Goal: Task Accomplishment & Management: Complete application form

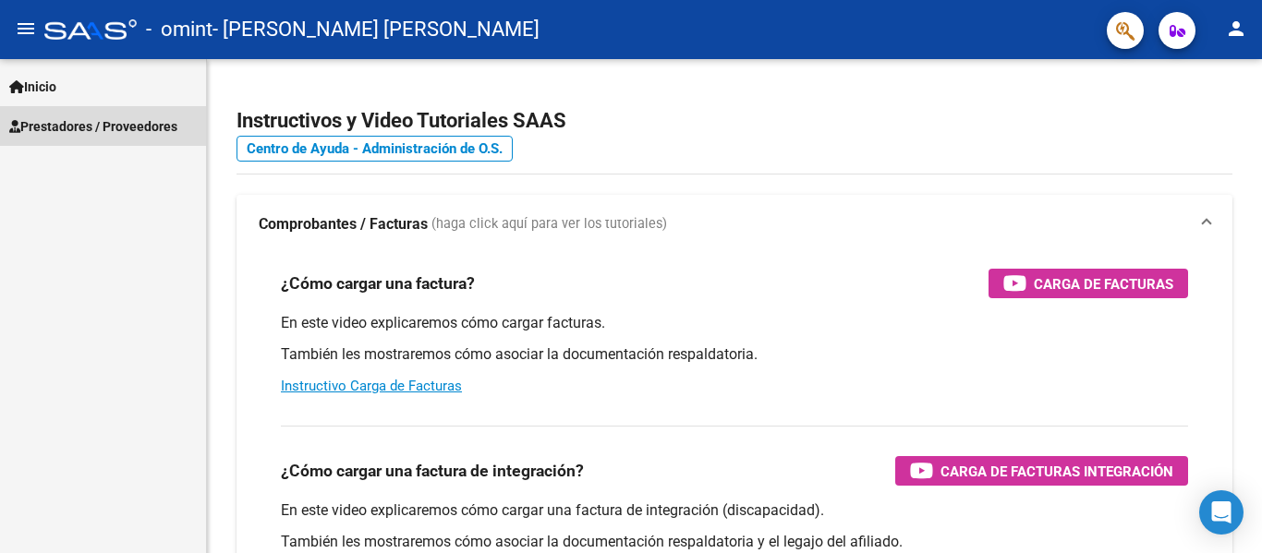
click at [53, 123] on span "Prestadores / Proveedores" at bounding box center [93, 126] width 168 height 20
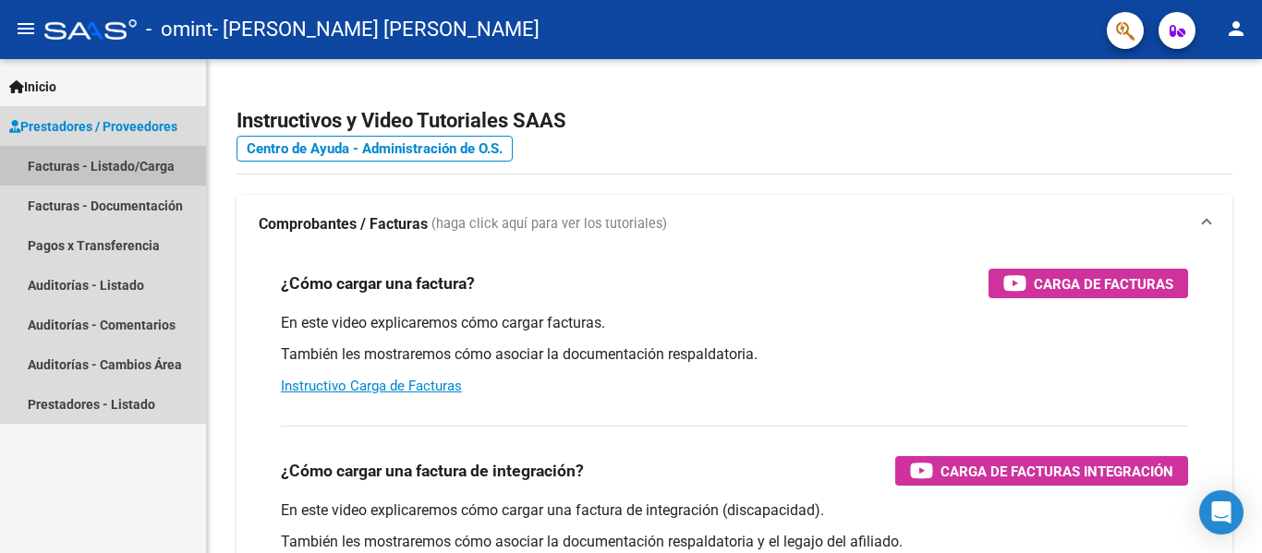
click at [54, 168] on link "Facturas - Listado/Carga" at bounding box center [103, 166] width 206 height 40
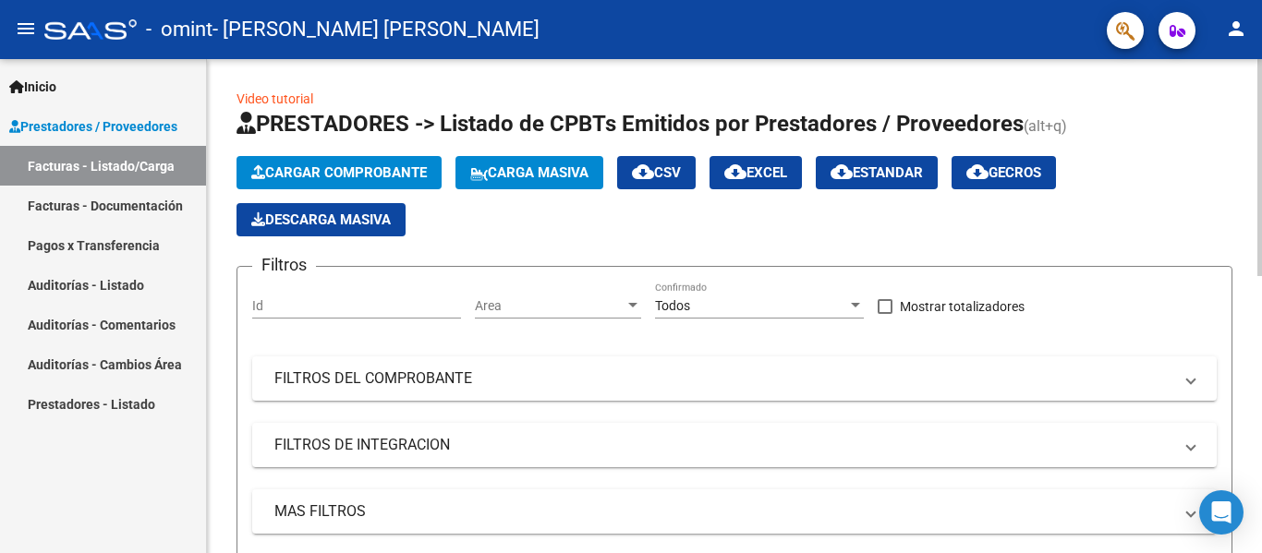
click at [319, 175] on span "Cargar Comprobante" at bounding box center [339, 172] width 176 height 17
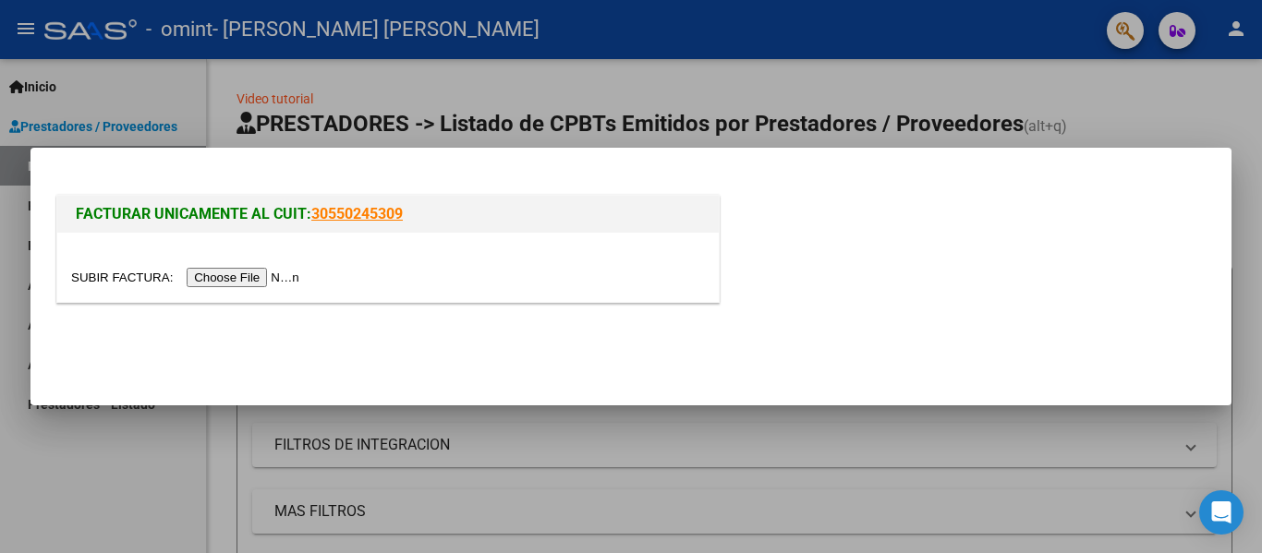
click at [273, 278] on input "file" at bounding box center [188, 277] width 234 height 19
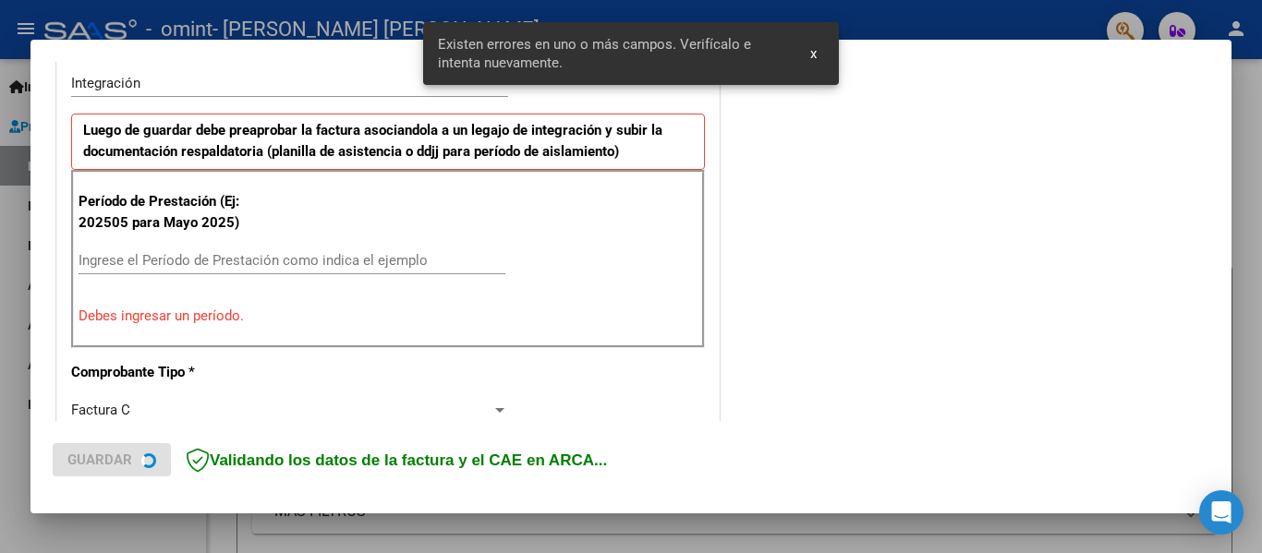
scroll to position [463, 0]
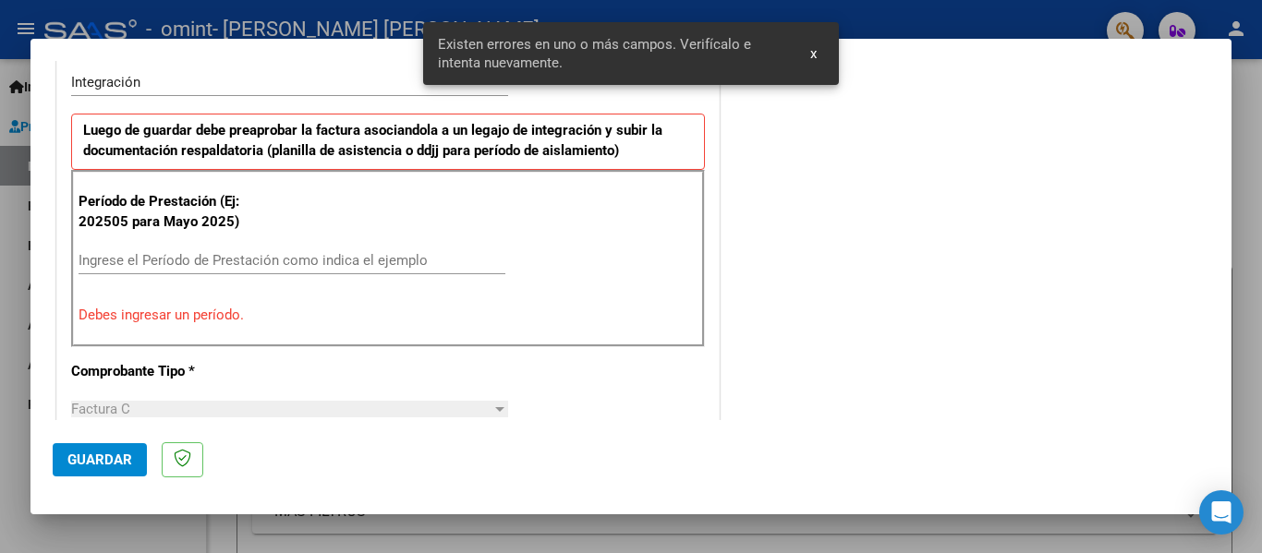
click at [213, 255] on input "Ingrese el Período de Prestación como indica el ejemplo" at bounding box center [292, 260] width 427 height 17
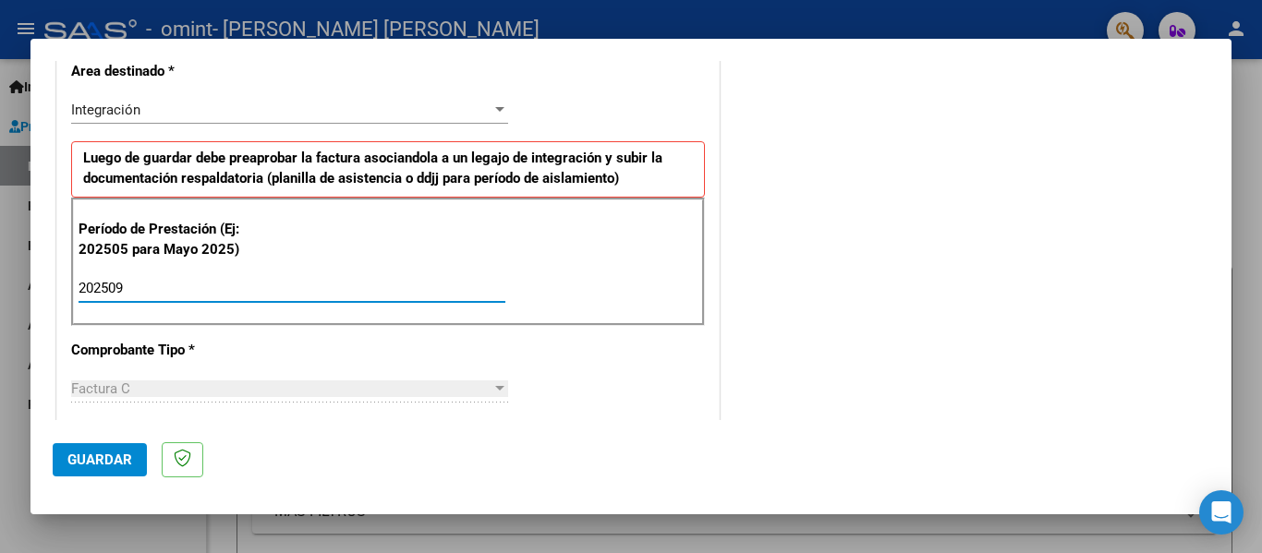
scroll to position [158, 0]
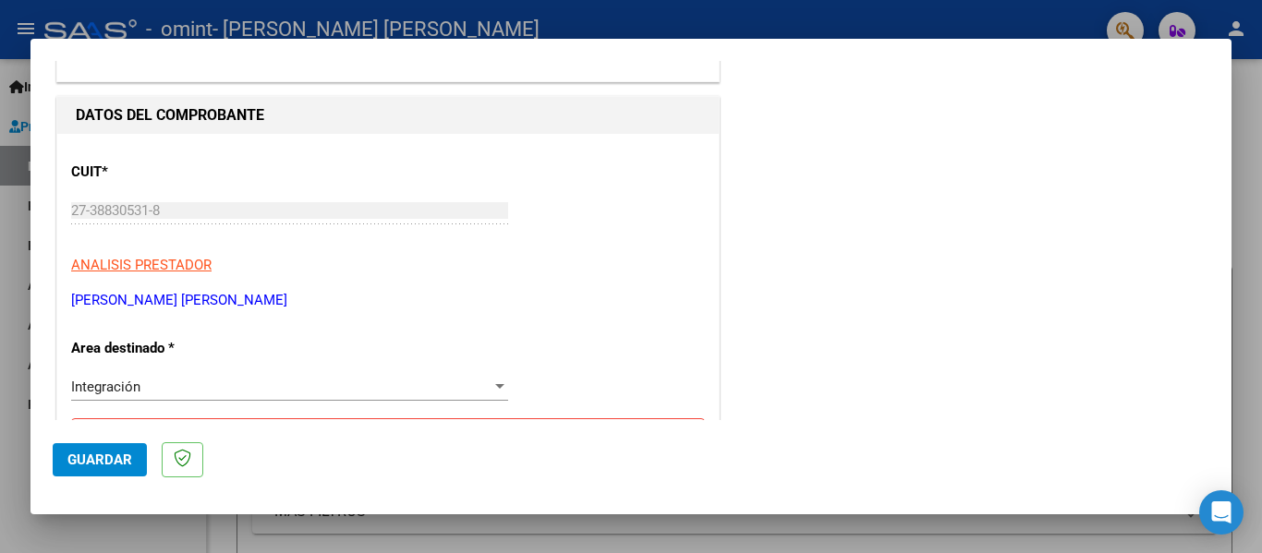
type input "202509"
click at [322, 388] on div "Integración" at bounding box center [281, 387] width 420 height 17
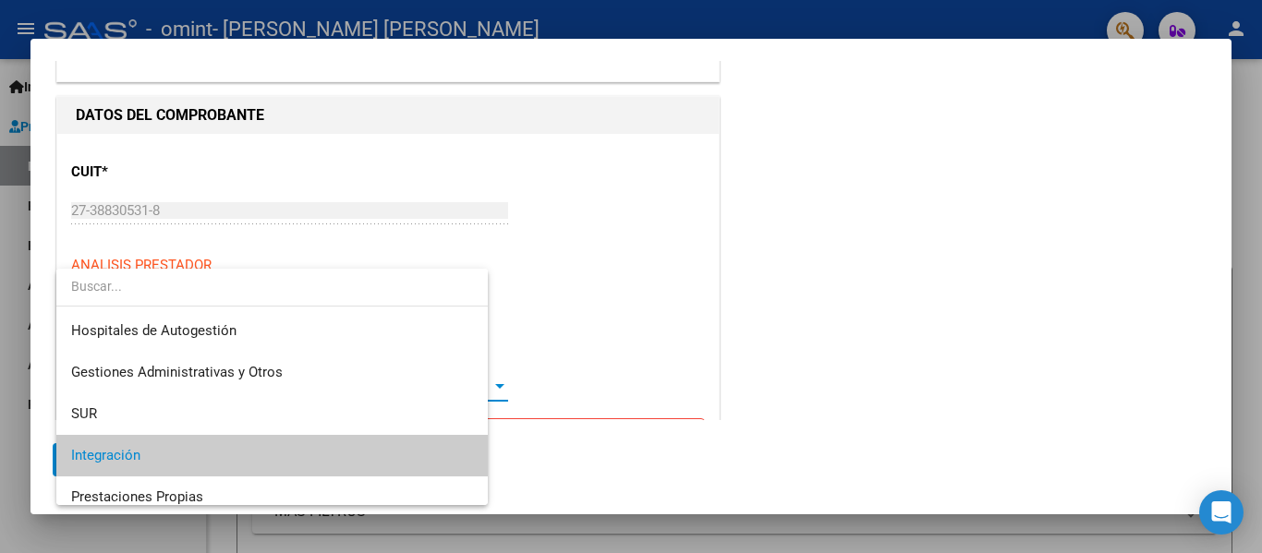
scroll to position [69, 0]
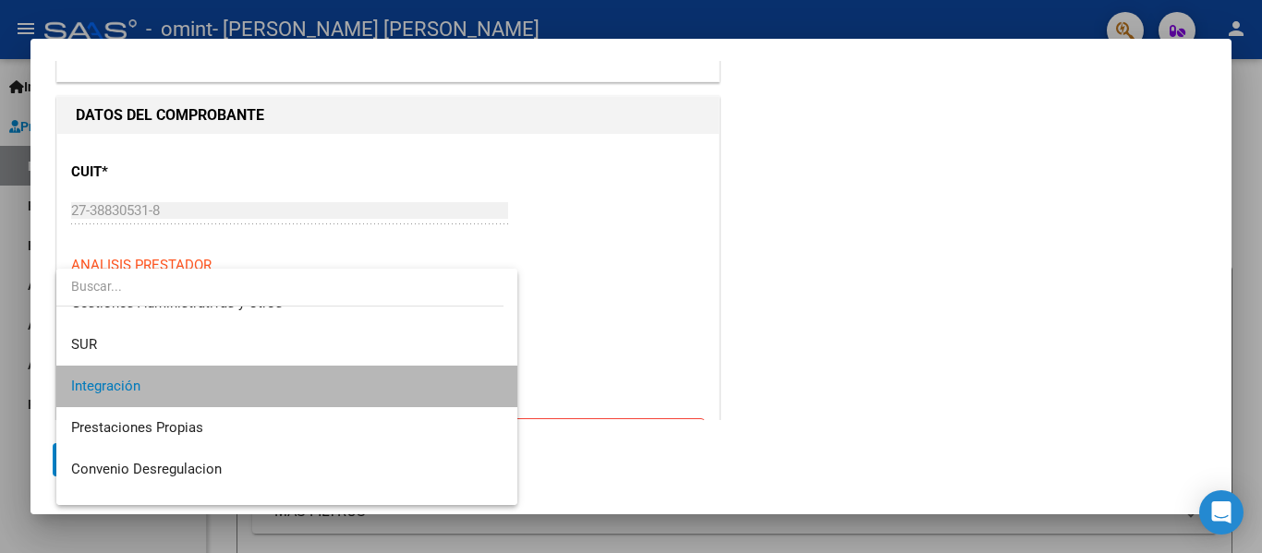
click at [322, 388] on span "Integración" at bounding box center [287, 387] width 432 height 42
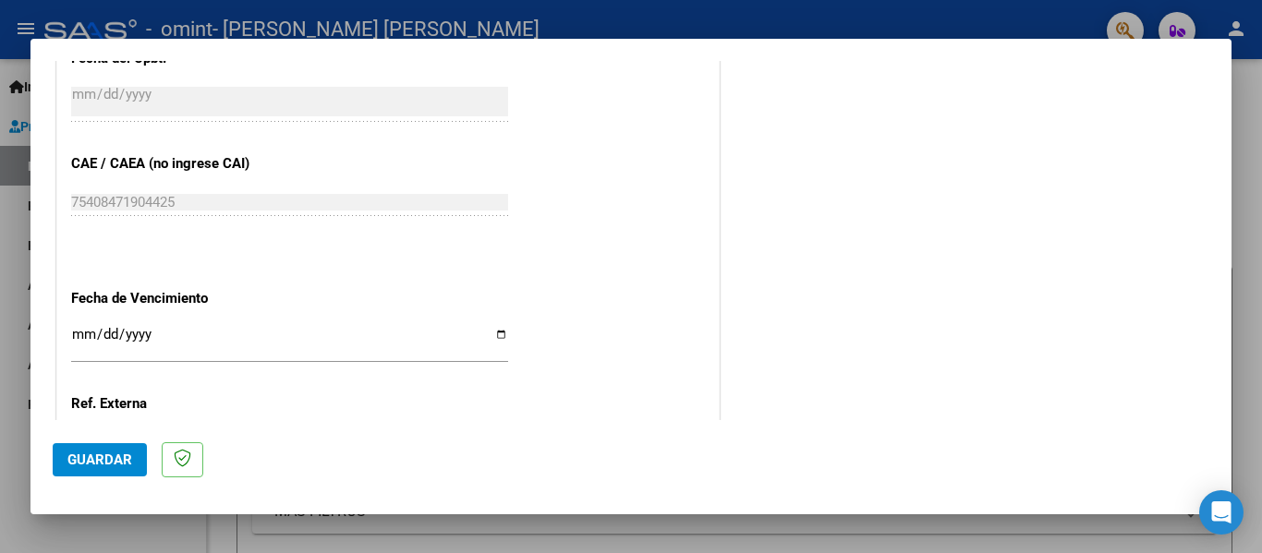
scroll to position [1267, 0]
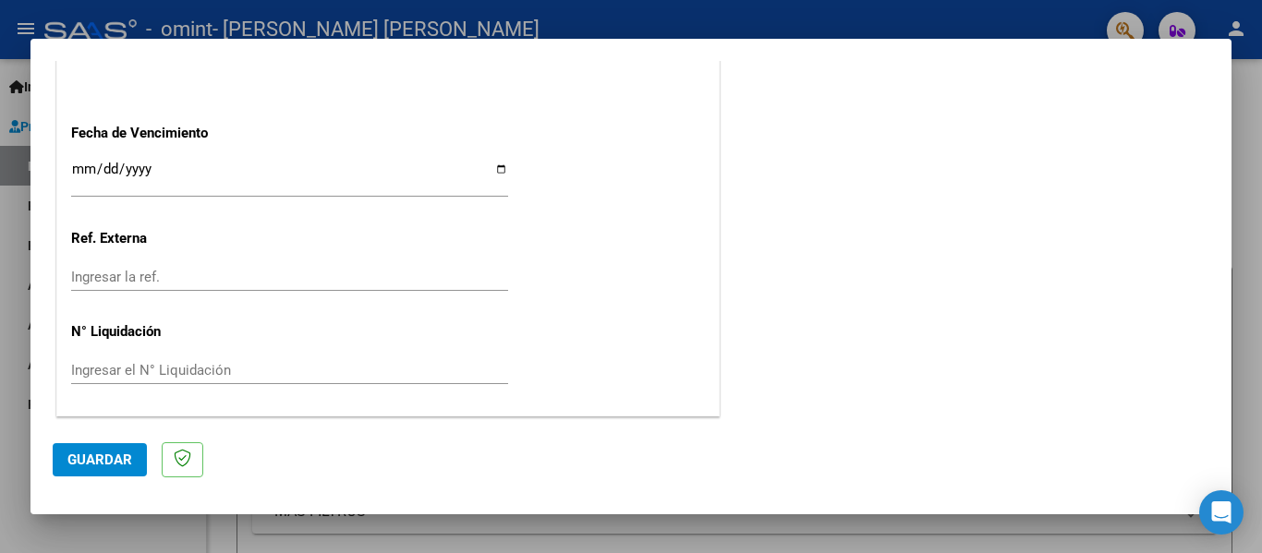
click at [92, 454] on span "Guardar" at bounding box center [99, 460] width 65 height 17
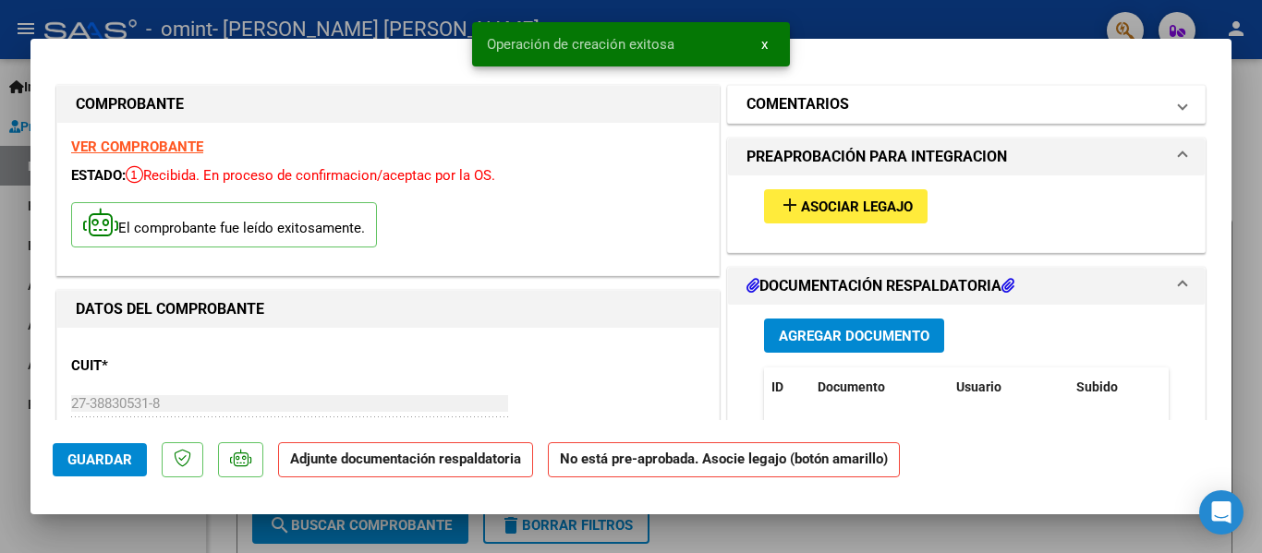
click at [899, 103] on mat-panel-title "COMENTARIOS" at bounding box center [956, 104] width 418 height 22
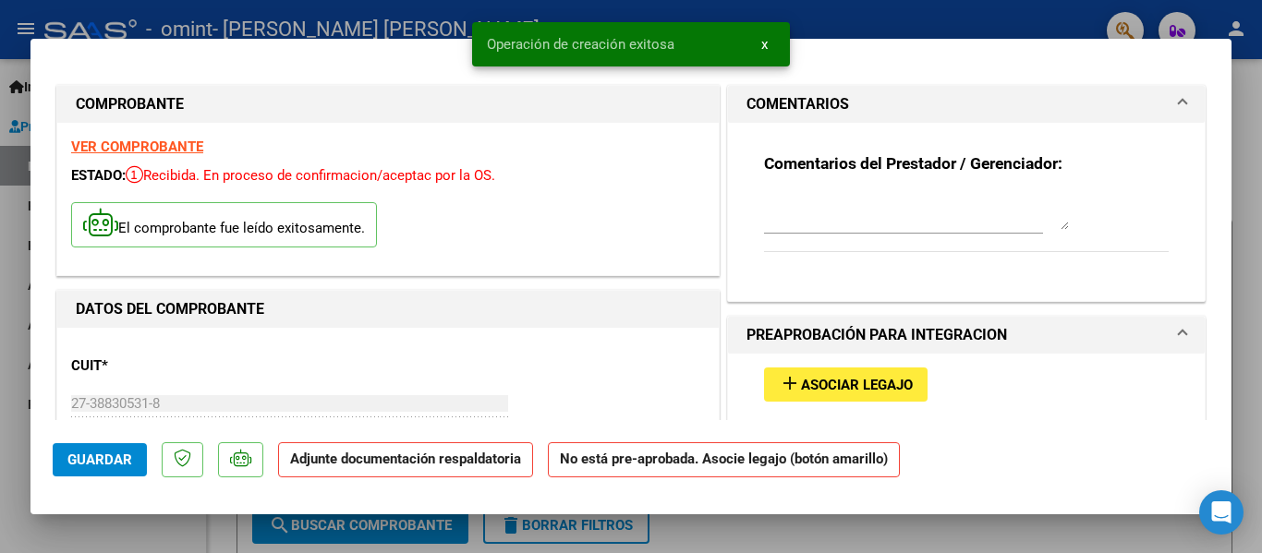
click at [899, 103] on mat-panel-title "COMENTARIOS" at bounding box center [956, 104] width 418 height 22
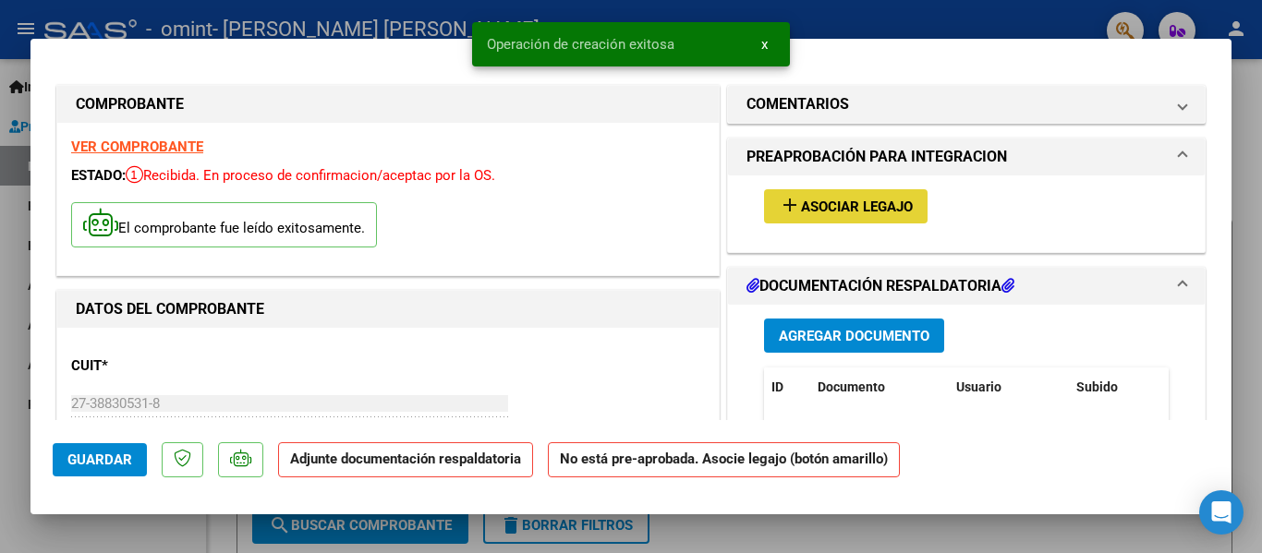
click at [867, 202] on span "Asociar Legajo" at bounding box center [857, 207] width 112 height 17
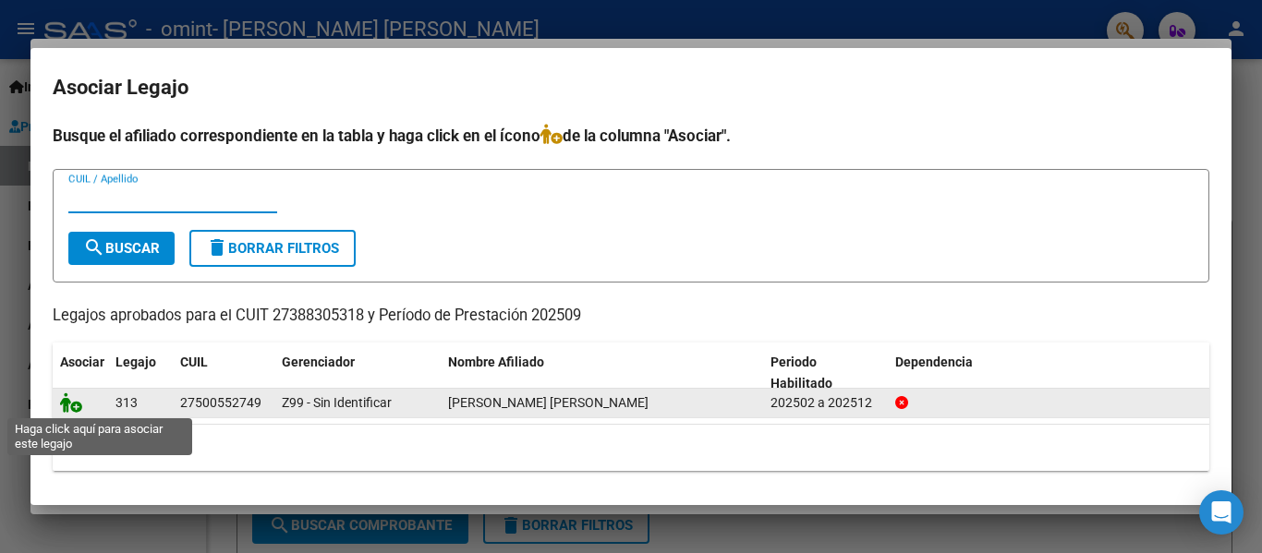
click at [67, 406] on icon at bounding box center [71, 403] width 22 height 20
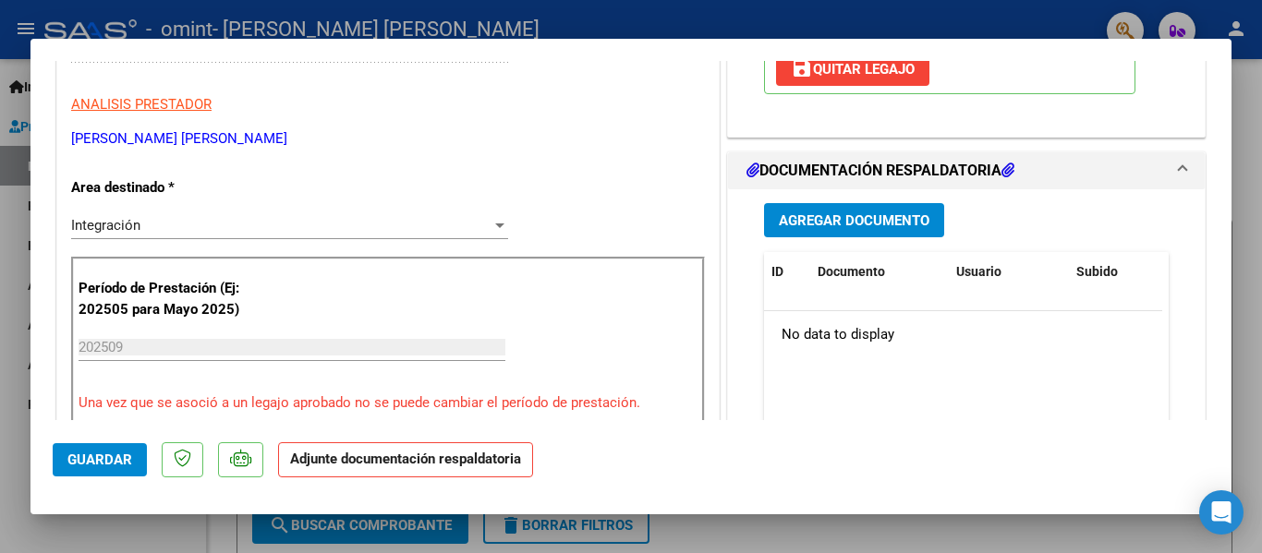
scroll to position [462, 0]
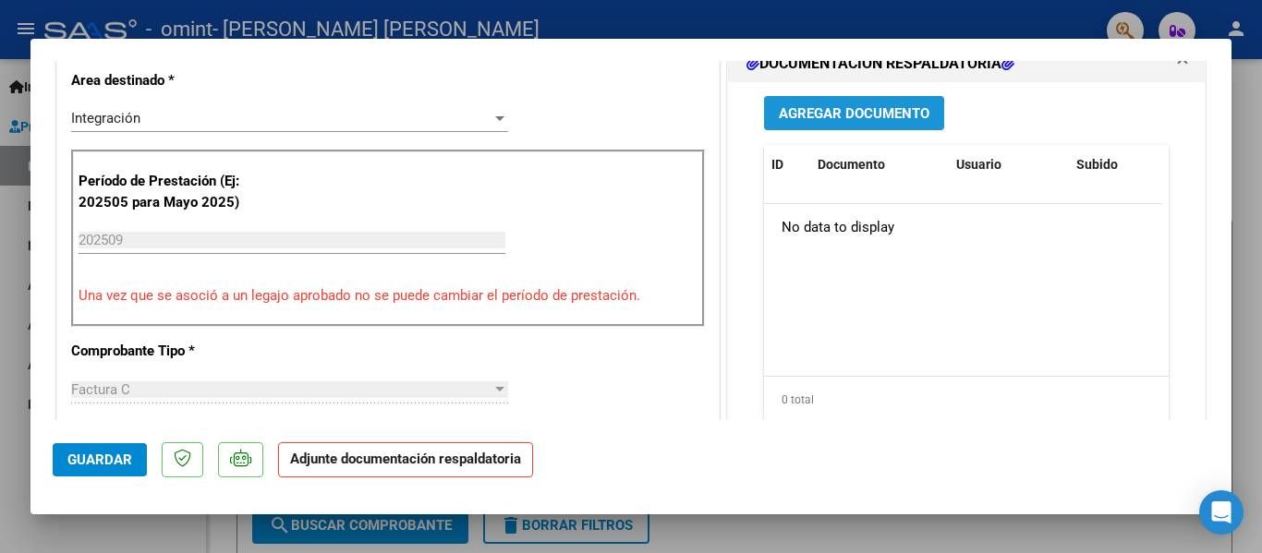
click at [879, 118] on span "Agregar Documento" at bounding box center [854, 113] width 151 height 17
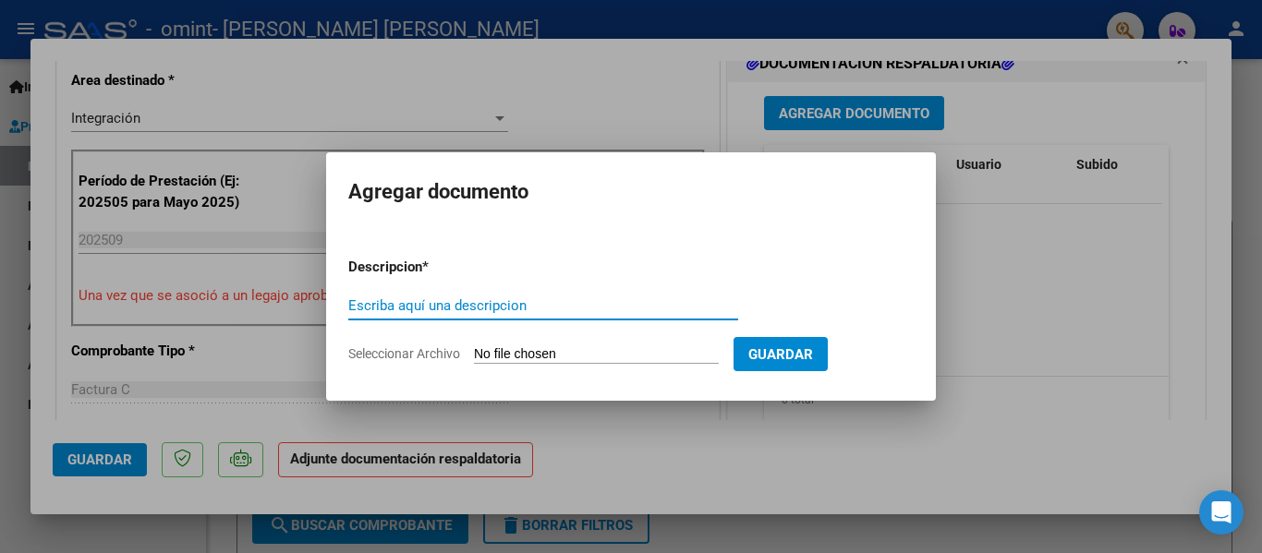
click at [1022, 286] on div at bounding box center [631, 276] width 1262 height 553
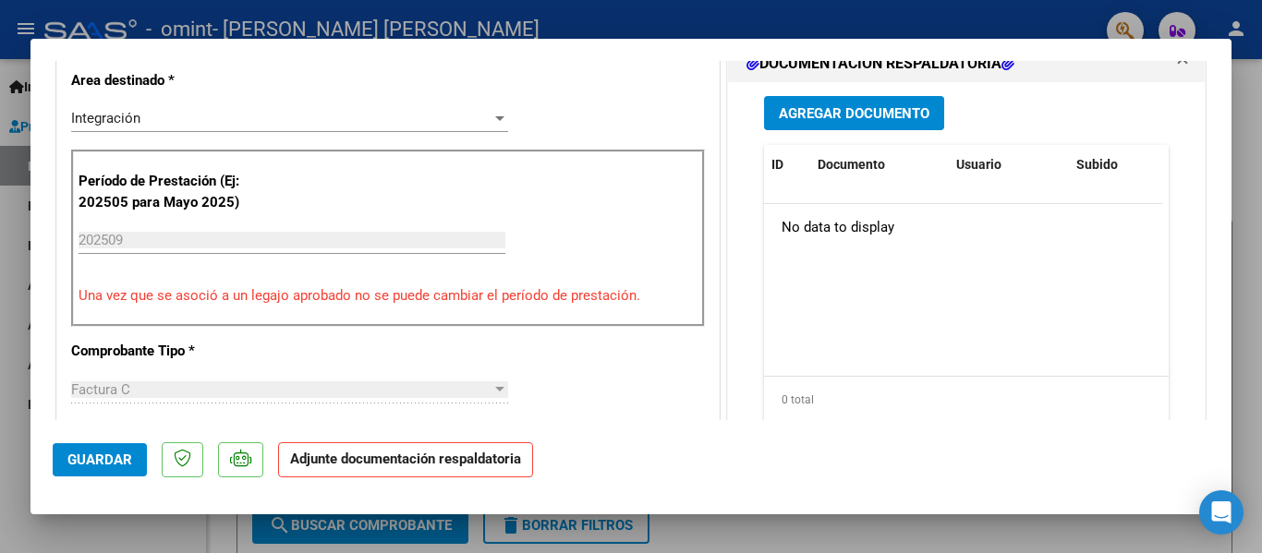
click at [857, 128] on button "Agregar Documento" at bounding box center [854, 113] width 180 height 34
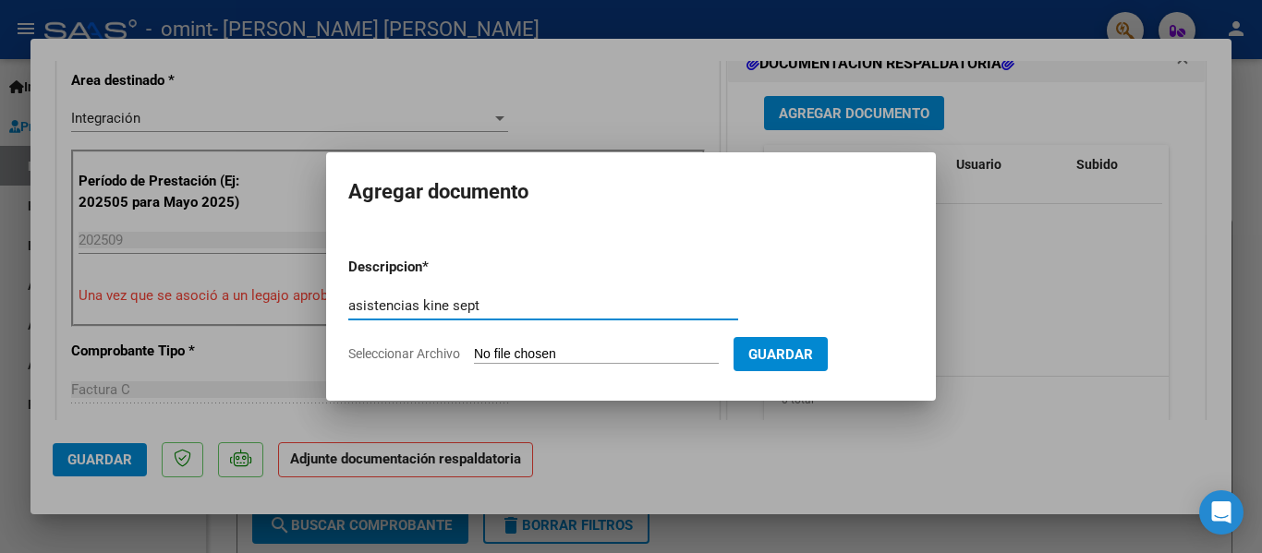
type input "asistencias kine sept"
click at [531, 352] on input "Seleccionar Archivo" at bounding box center [596, 356] width 245 height 18
type input "C:\fakepath\[PERSON_NAME]. [GEOGRAPHIC_DATA]. Asistencias [DATE] (1).pdf"
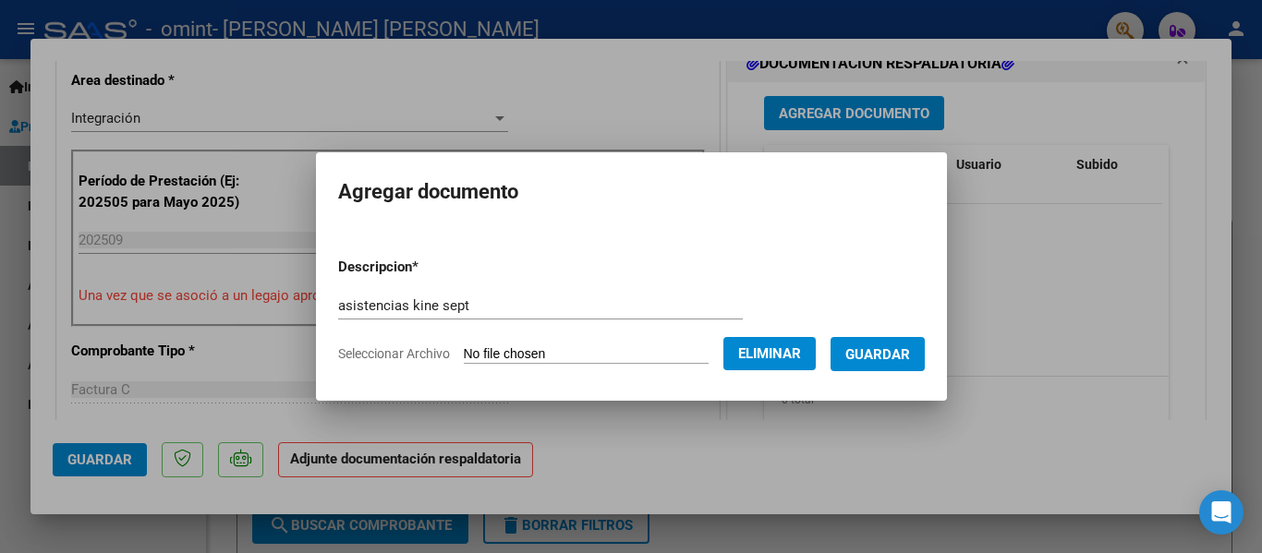
click at [891, 358] on span "Guardar" at bounding box center [877, 355] width 65 height 17
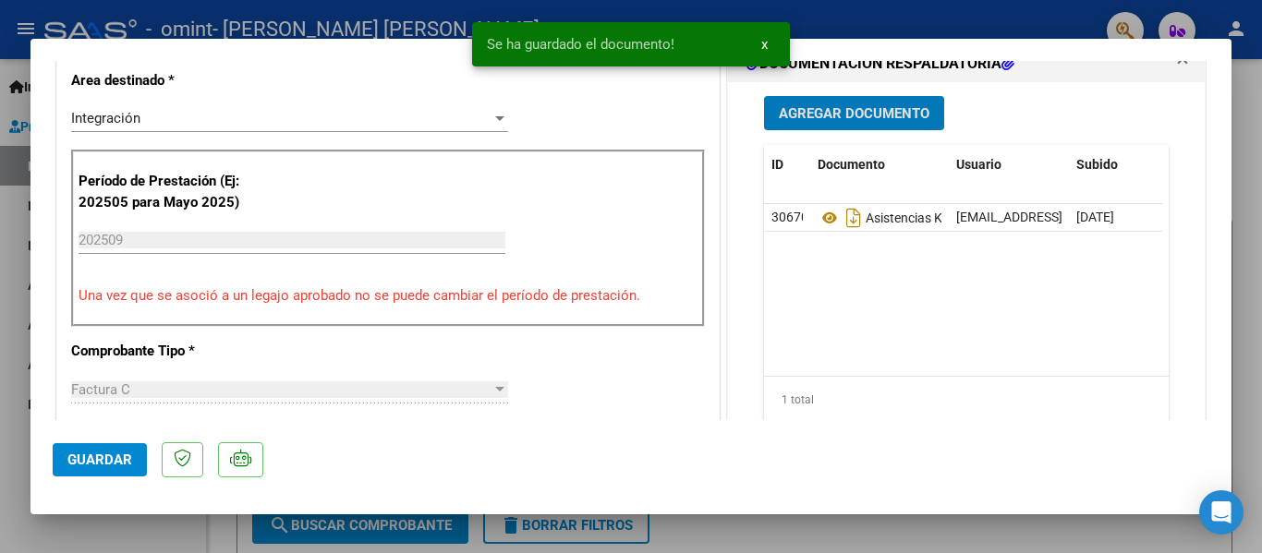
click at [116, 456] on span "Guardar" at bounding box center [99, 460] width 65 height 17
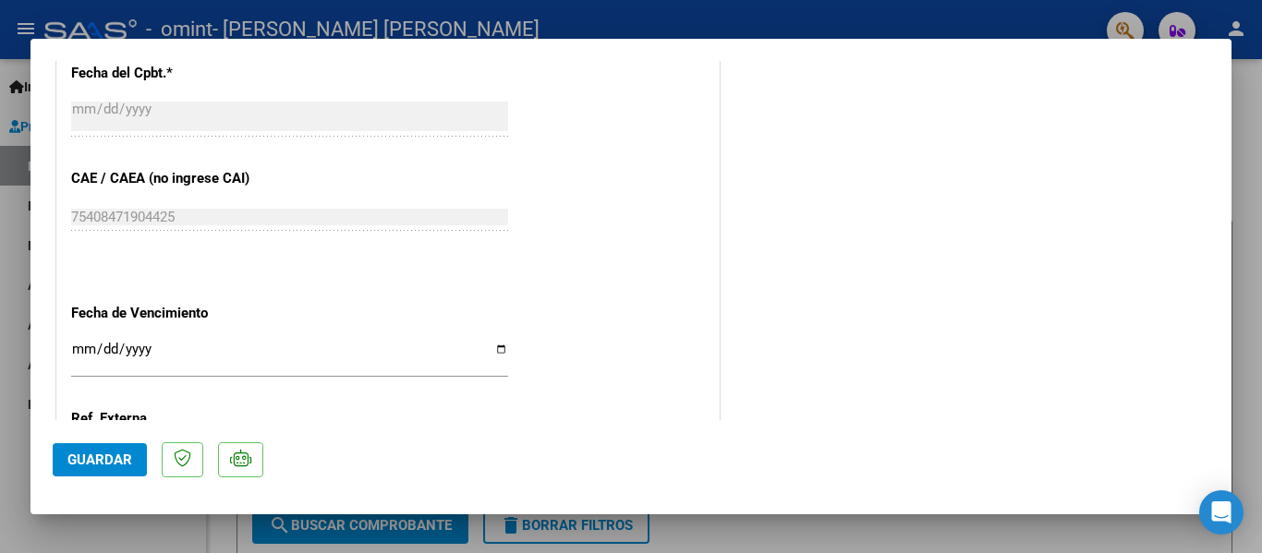
scroll to position [1295, 0]
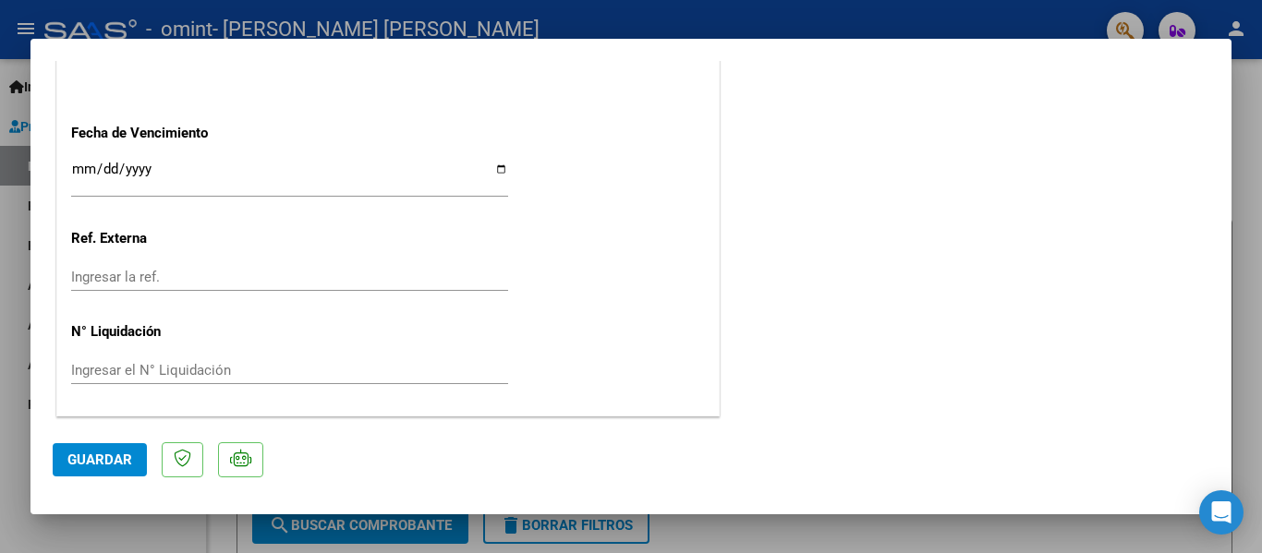
click at [92, 456] on span "Guardar" at bounding box center [99, 460] width 65 height 17
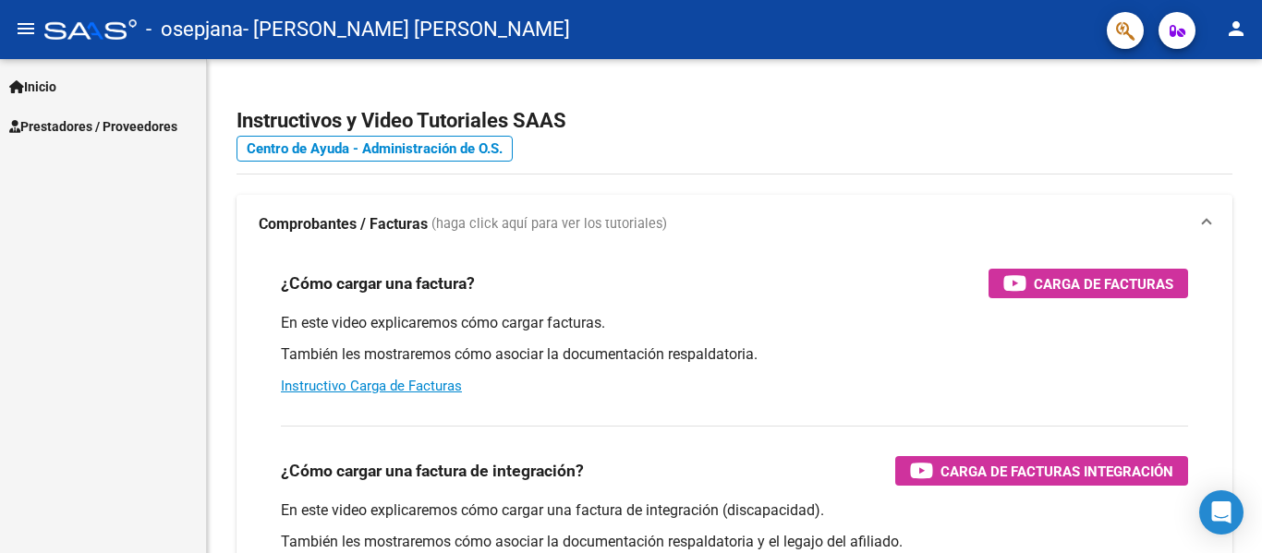
click at [151, 120] on span "Prestadores / Proveedores" at bounding box center [93, 126] width 168 height 20
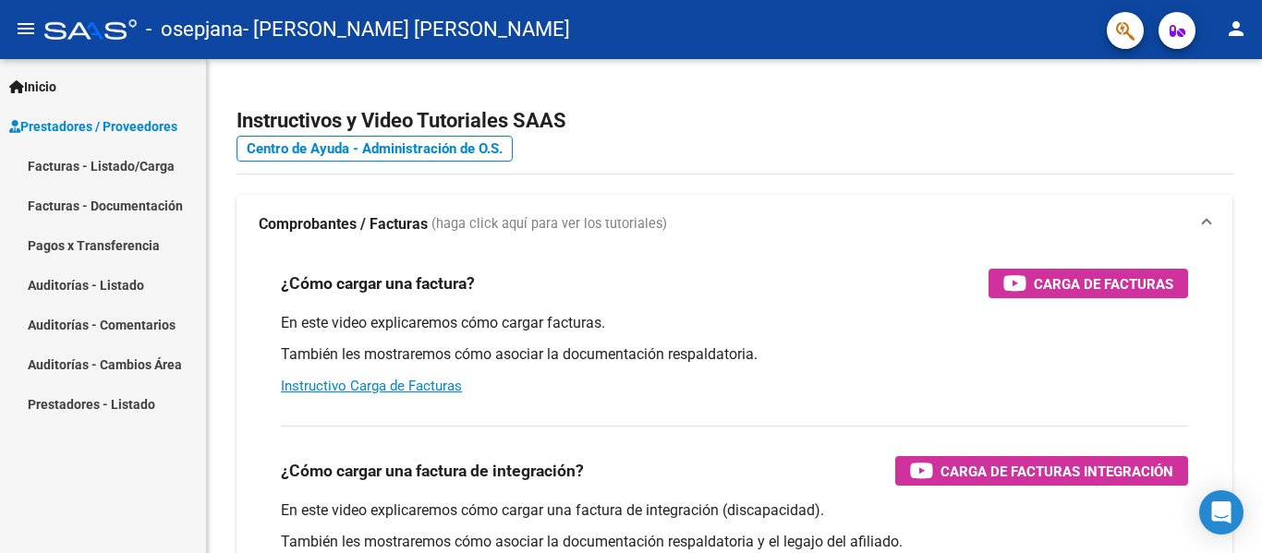
click at [116, 165] on link "Facturas - Listado/Carga" at bounding box center [103, 166] width 206 height 40
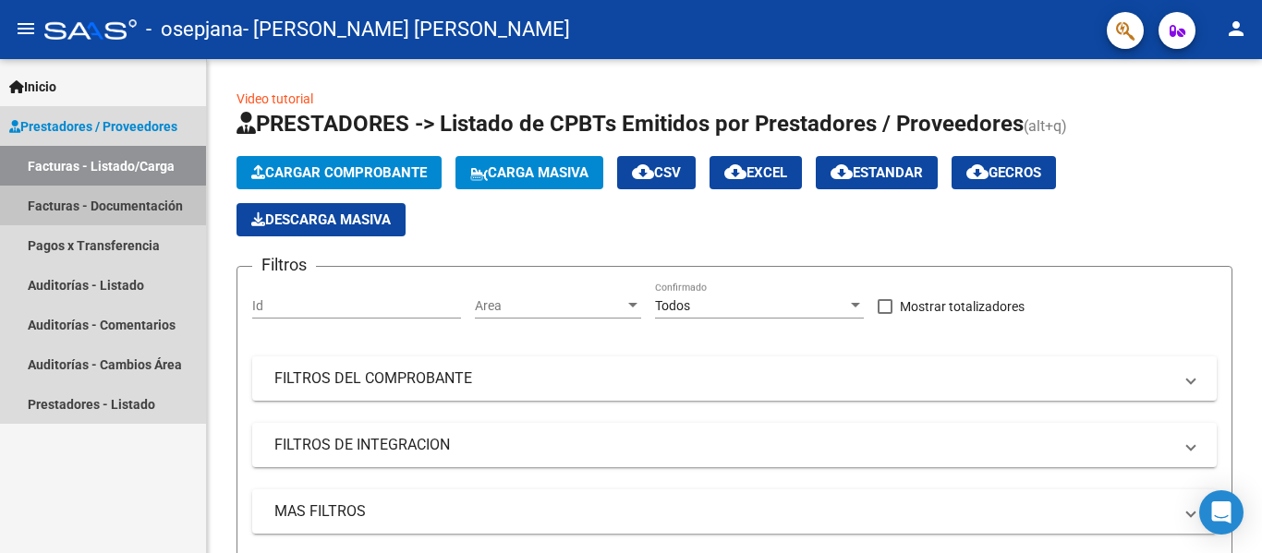
click at [91, 209] on link "Facturas - Documentación" at bounding box center [103, 206] width 206 height 40
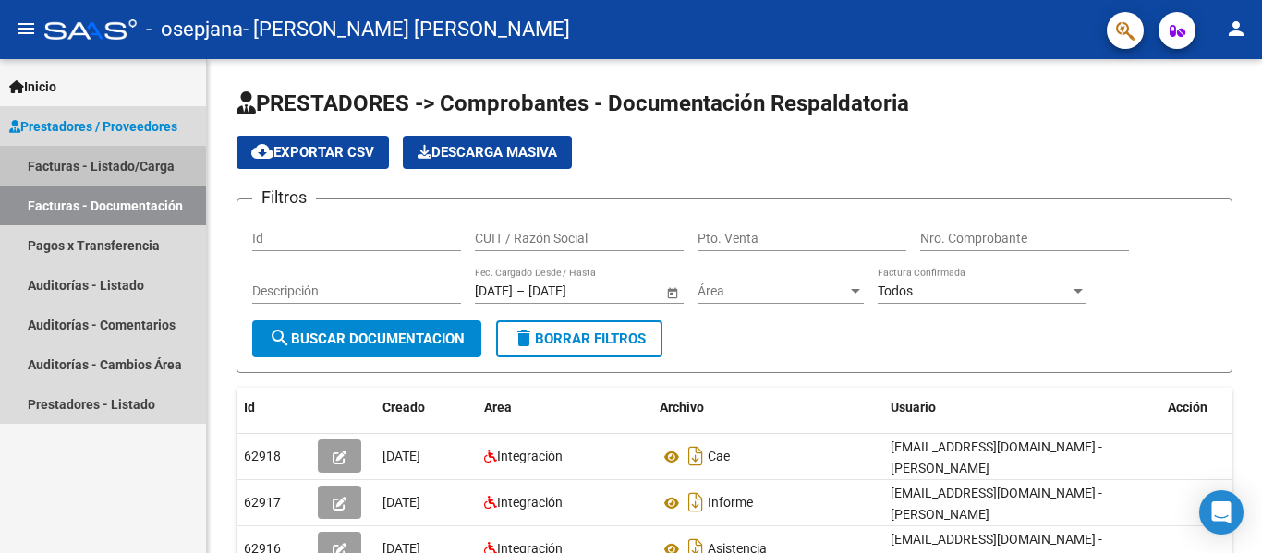
click at [97, 168] on link "Facturas - Listado/Carga" at bounding box center [103, 166] width 206 height 40
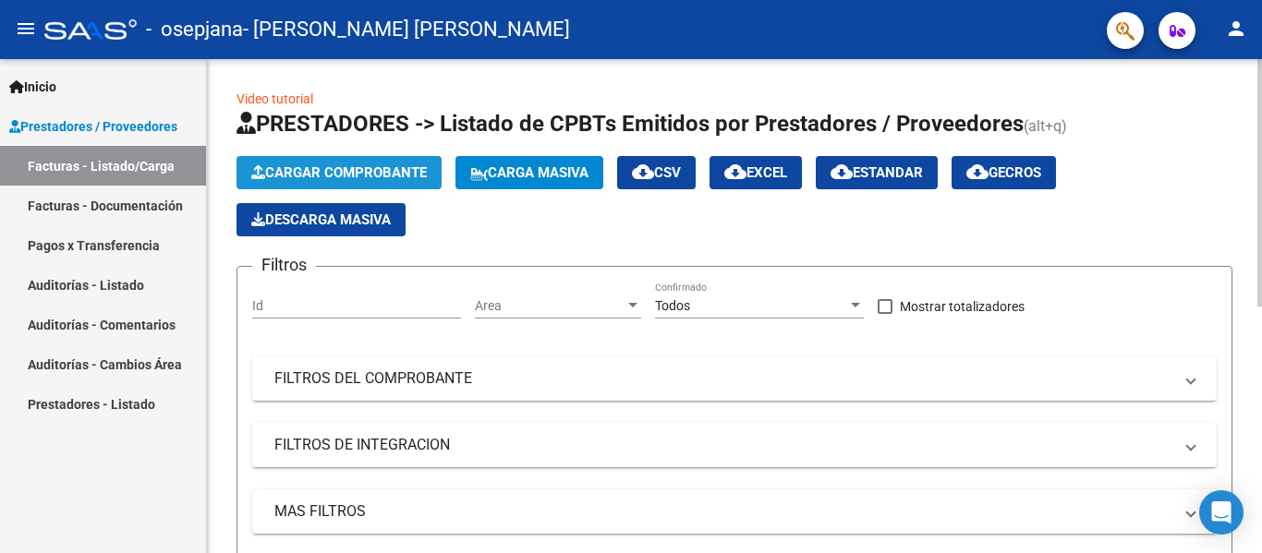
click at [287, 168] on span "Cargar Comprobante" at bounding box center [339, 172] width 176 height 17
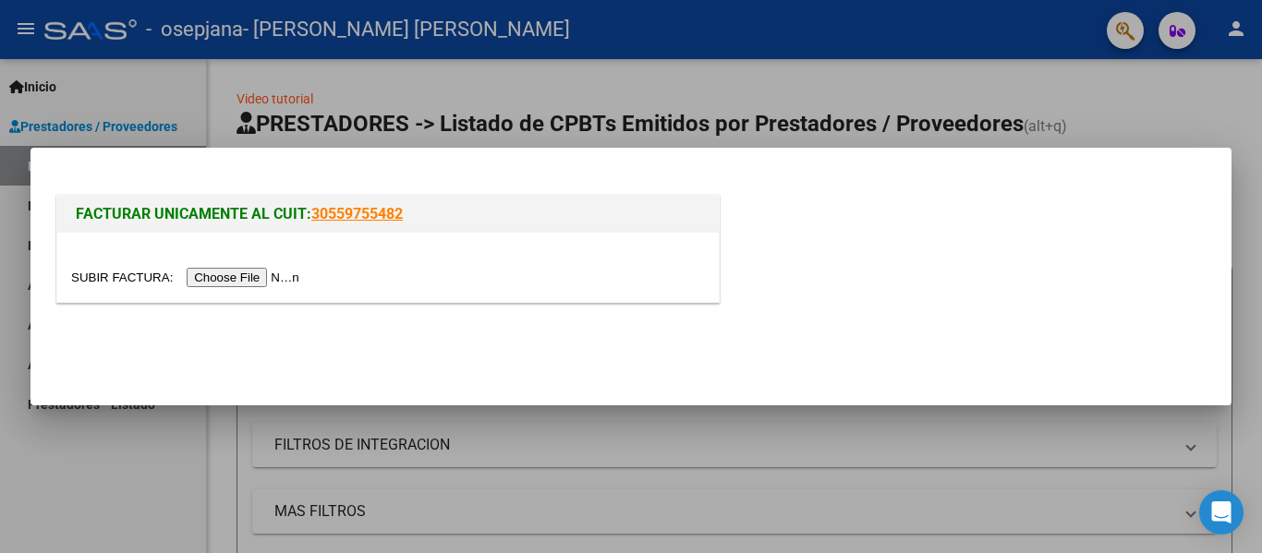
click at [271, 285] on input "file" at bounding box center [188, 277] width 234 height 19
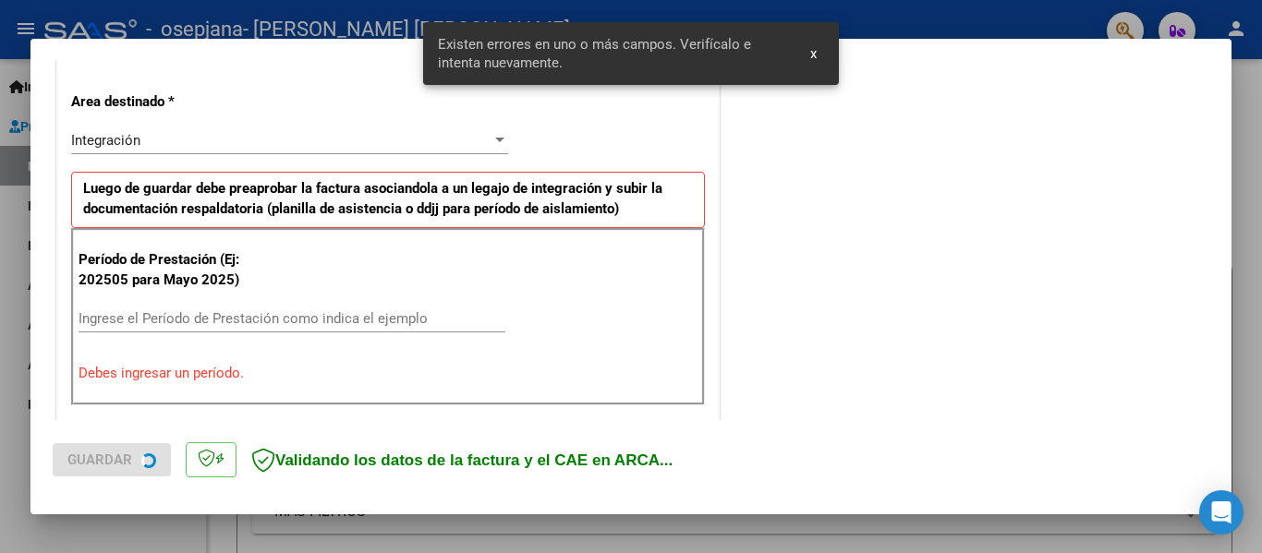
scroll to position [429, 0]
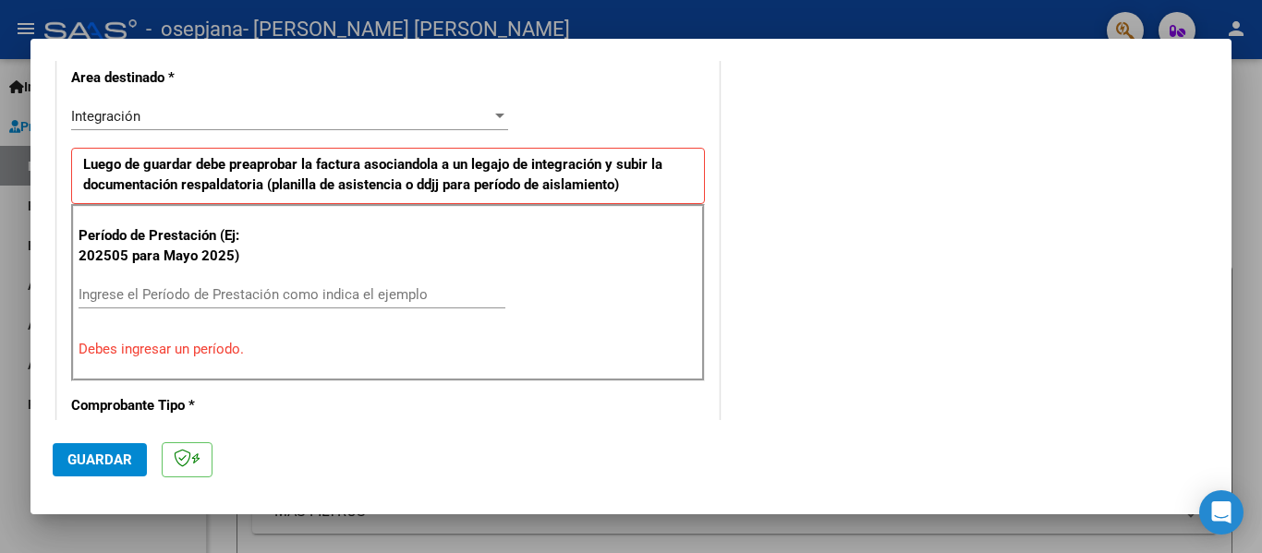
click at [208, 301] on input "Ingrese el Período de Prestación como indica el ejemplo" at bounding box center [292, 294] width 427 height 17
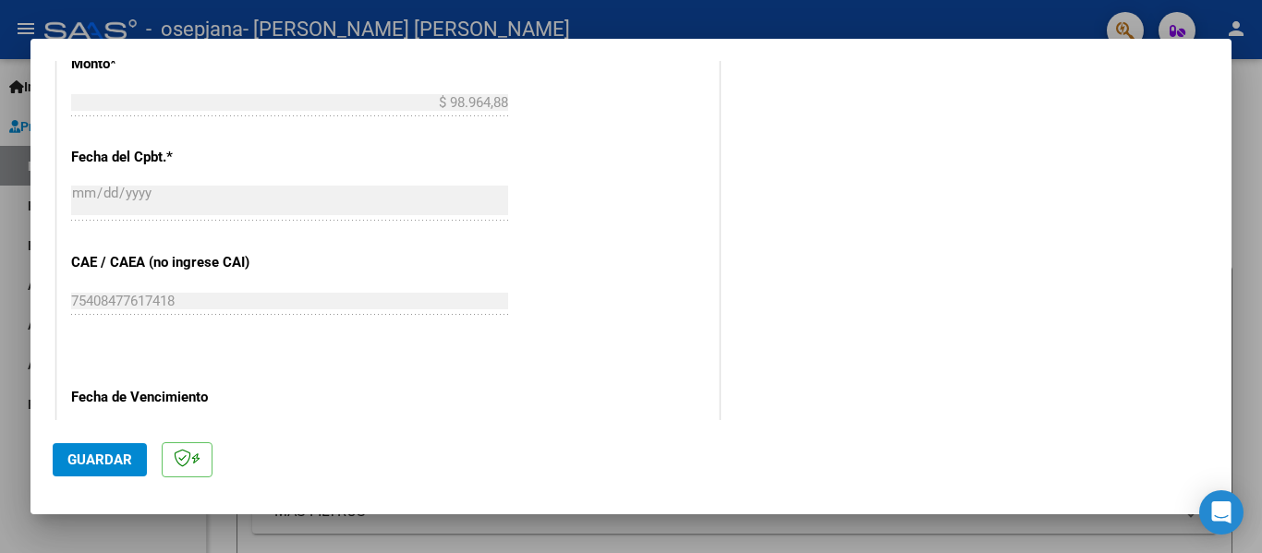
scroll to position [1082, 0]
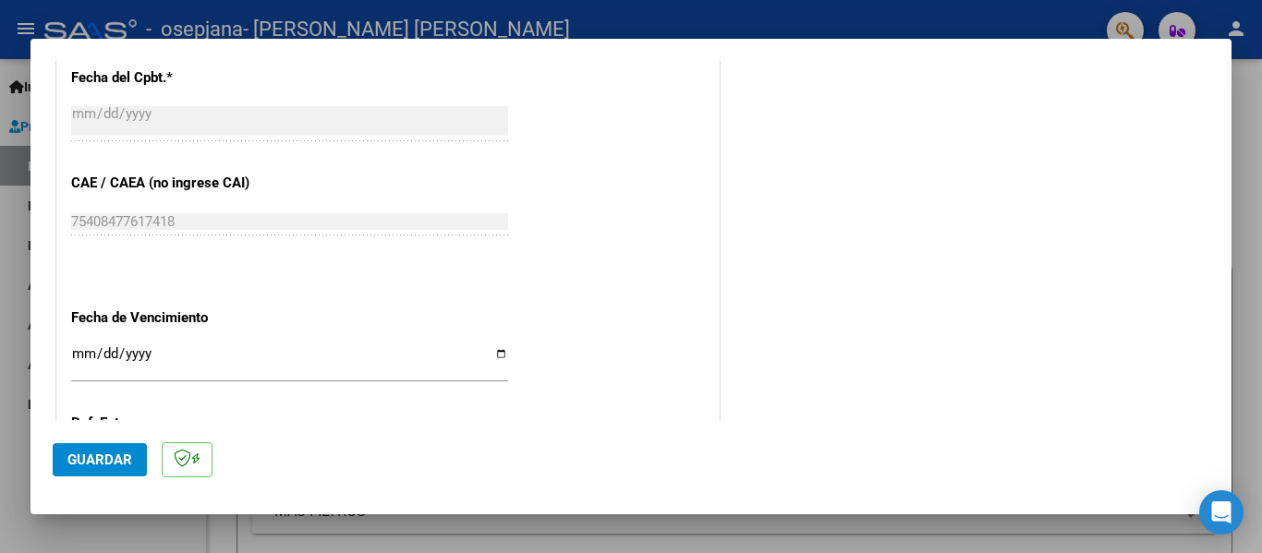
type input "202509"
click at [122, 459] on span "Guardar" at bounding box center [99, 460] width 65 height 17
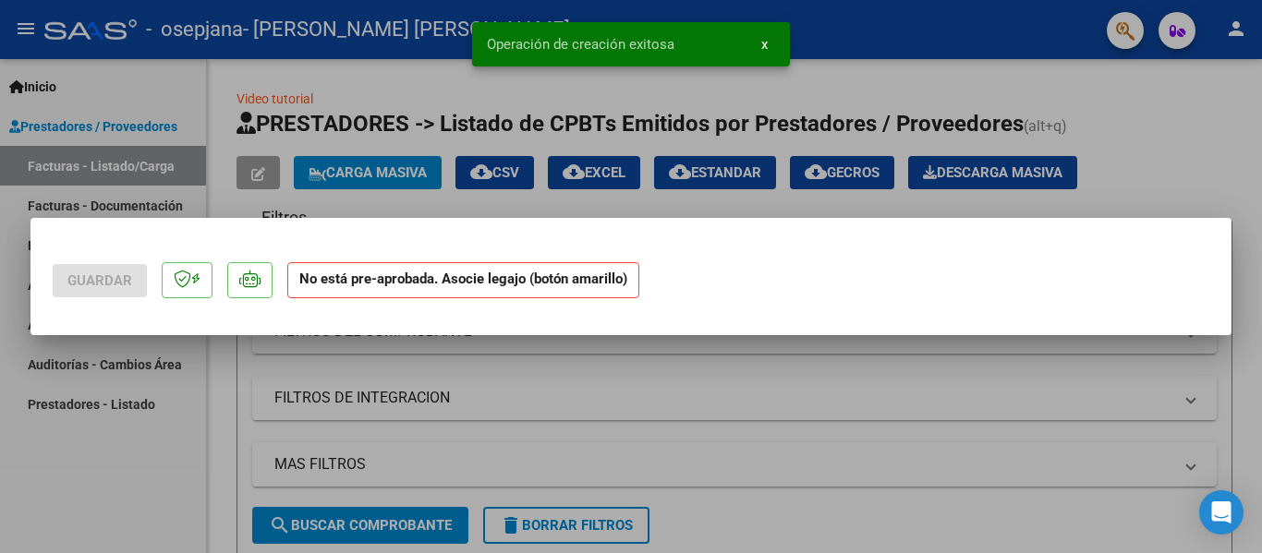
scroll to position [0, 0]
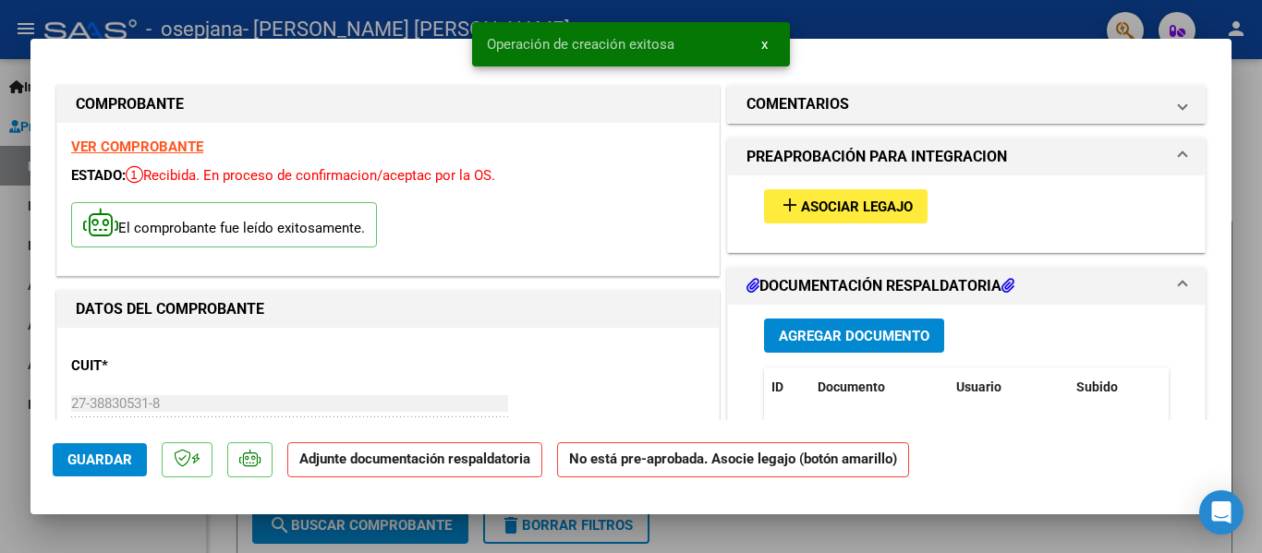
click at [829, 212] on span "Asociar Legajo" at bounding box center [857, 207] width 112 height 17
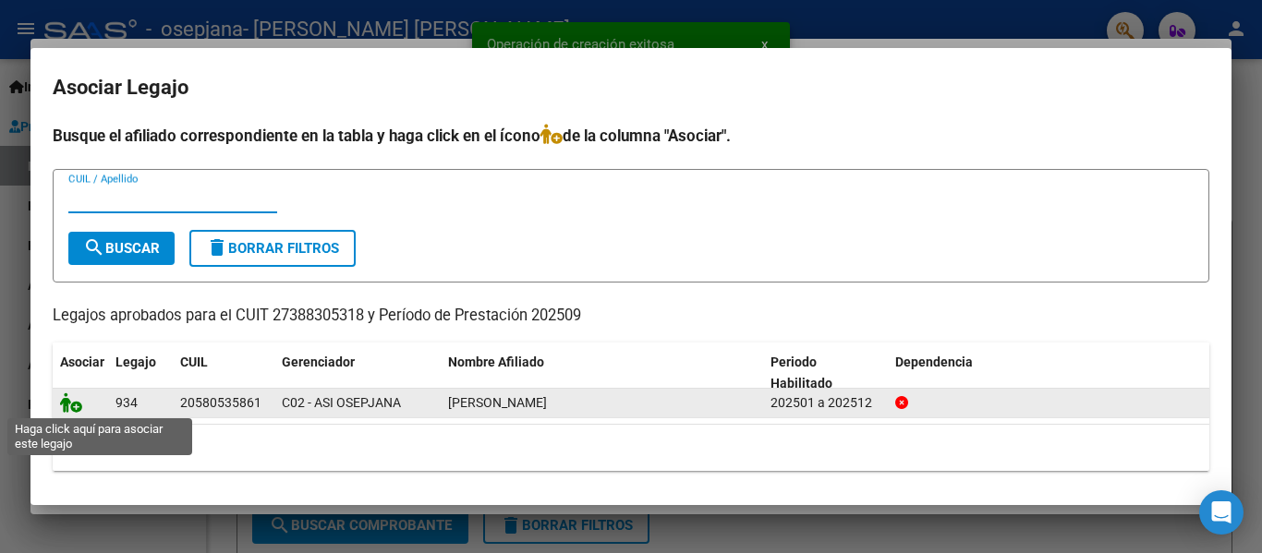
click at [69, 407] on icon at bounding box center [71, 403] width 22 height 20
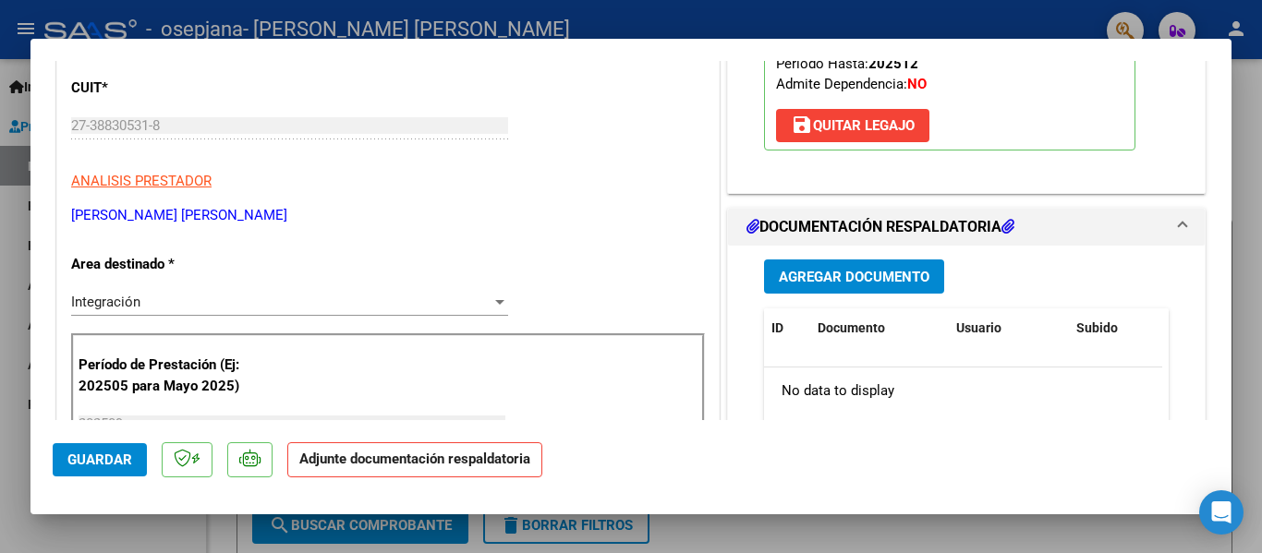
scroll to position [277, 0]
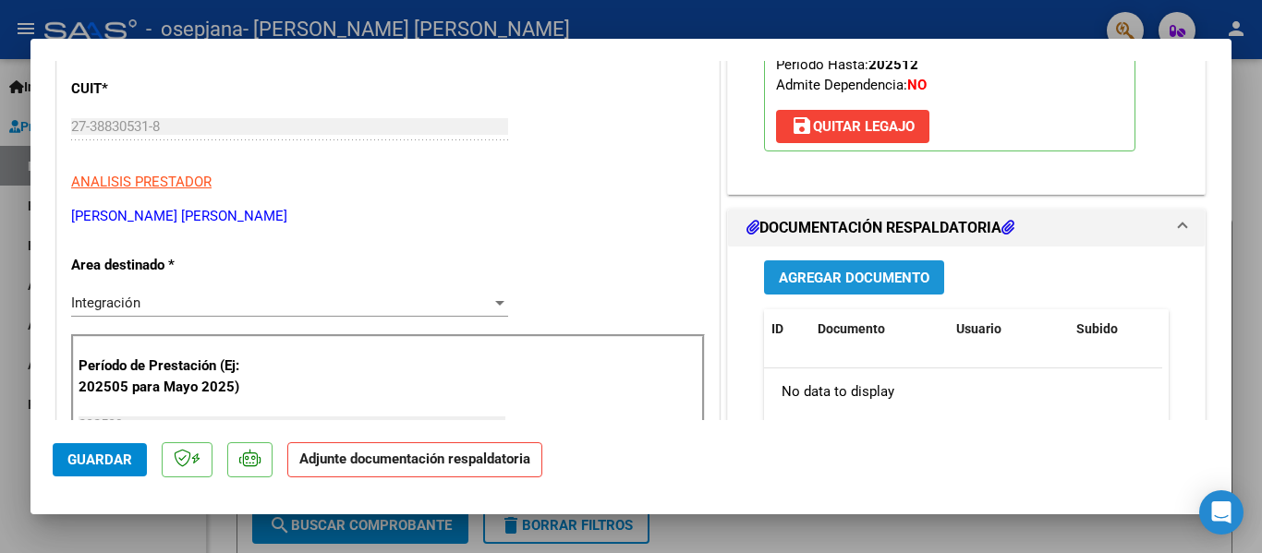
click at [828, 280] on span "Agregar Documento" at bounding box center [854, 278] width 151 height 17
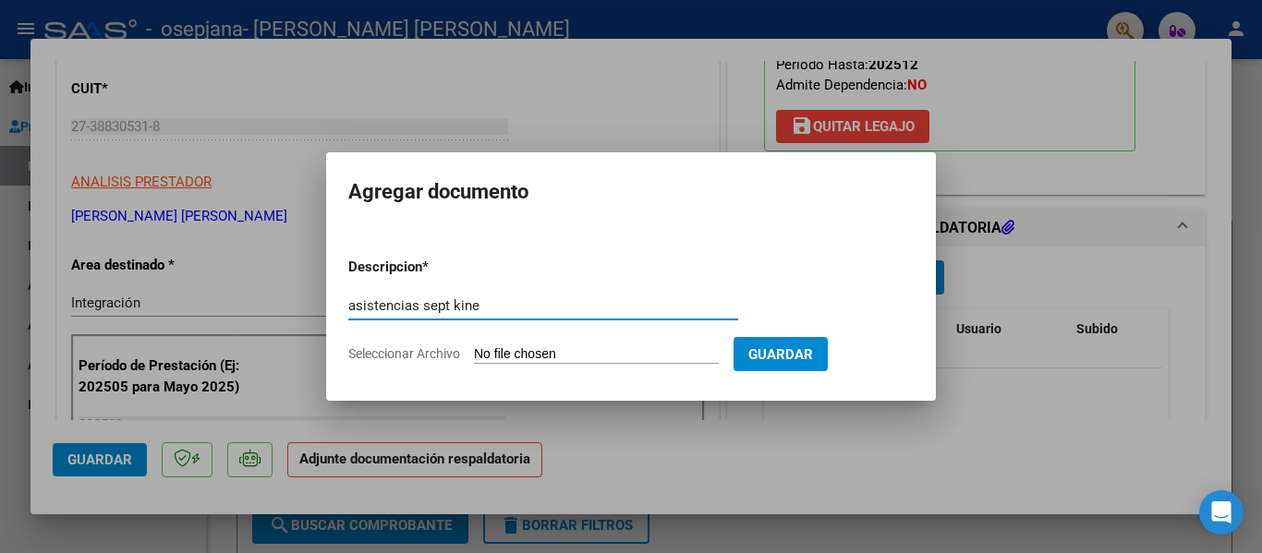
type input "asistencias sept kine"
click at [502, 350] on input "Seleccionar Archivo" at bounding box center [596, 356] width 245 height 18
type input "C:\fakepath\Bautista Chapo. Kine. Asistencias Septiembre 2025.pdf"
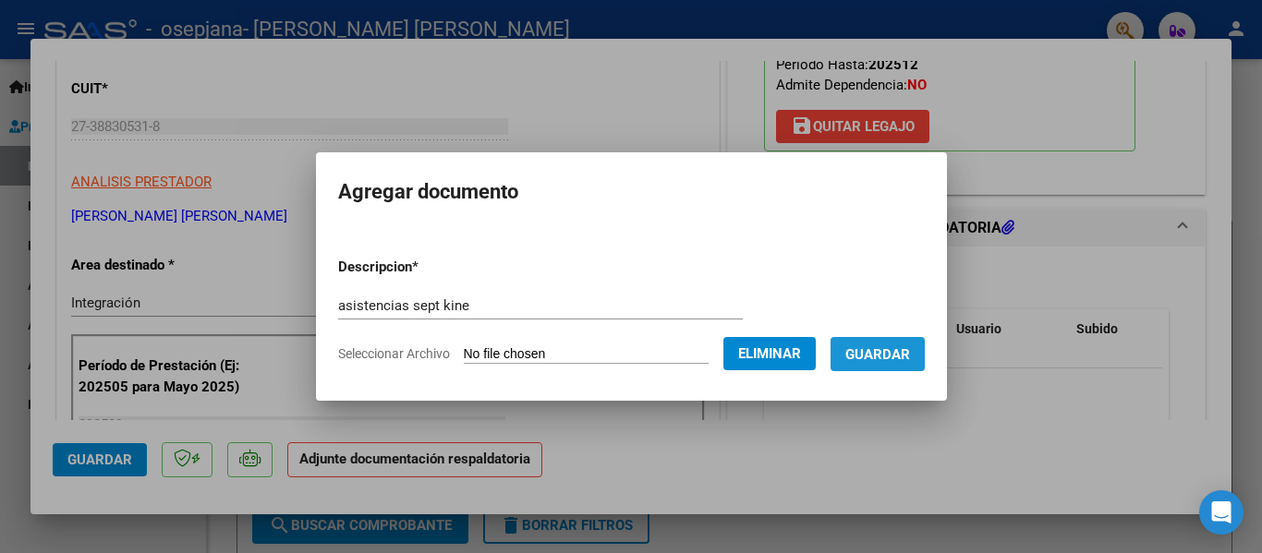
click at [906, 353] on span "Guardar" at bounding box center [877, 355] width 65 height 17
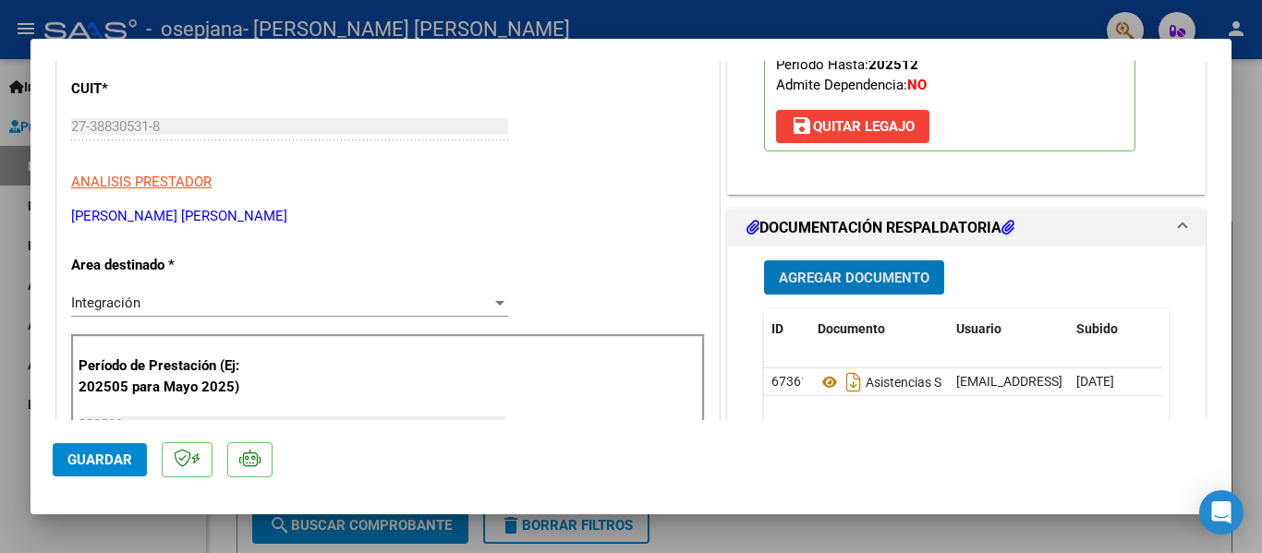
click at [823, 271] on span "Agregar Documento" at bounding box center [854, 278] width 151 height 17
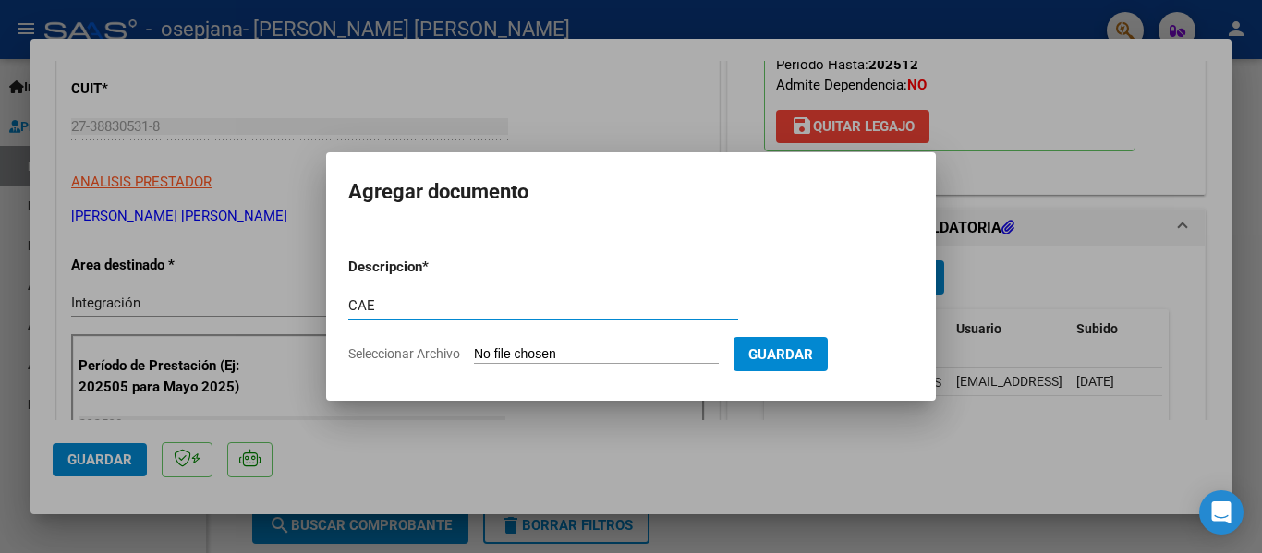
type input "CAE"
click at [534, 359] on input "Seleccionar Archivo" at bounding box center [596, 356] width 245 height 18
type input "C:\fakepath\Constatación de Comprobantes _ AFIP bautista chapo sep.pdf"
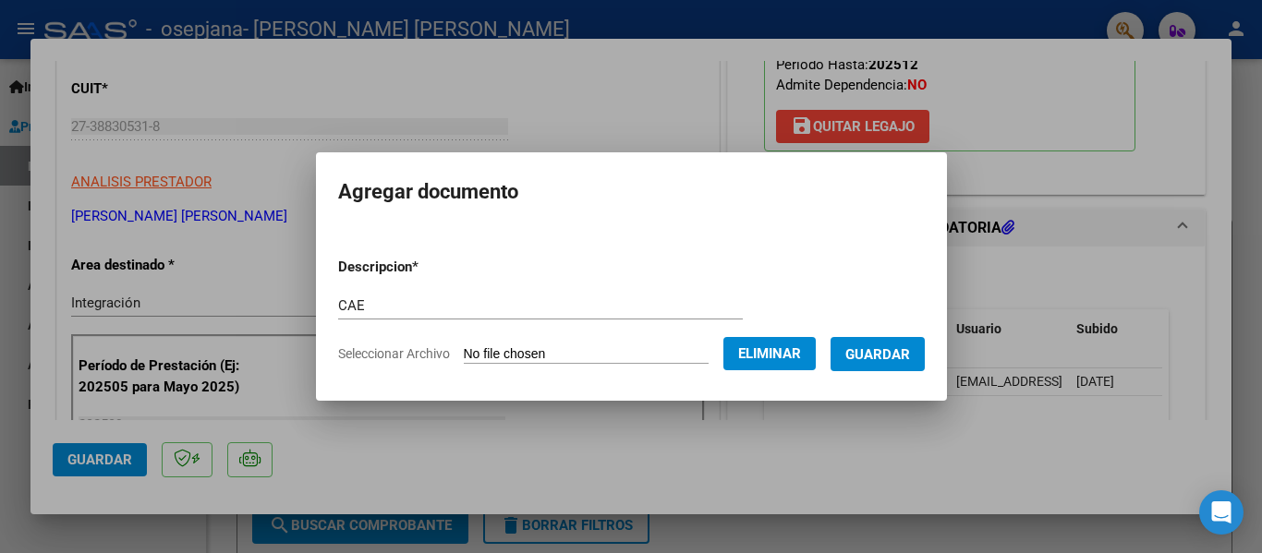
click at [894, 351] on span "Guardar" at bounding box center [877, 355] width 65 height 17
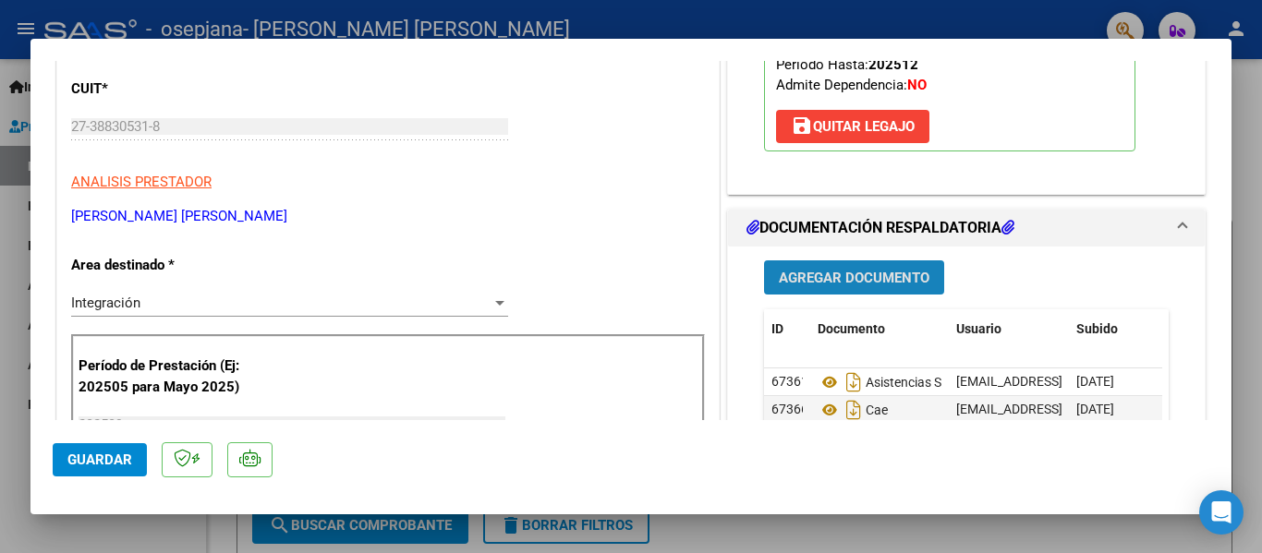
click at [812, 291] on button "Agregar Documento" at bounding box center [854, 278] width 180 height 34
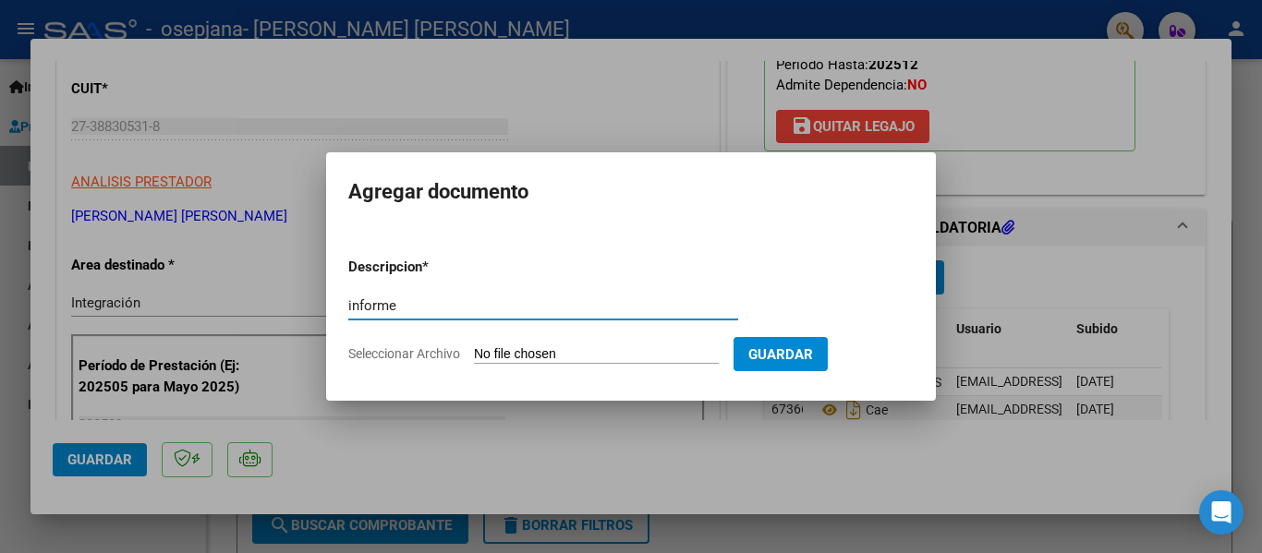
type input "informe"
click at [529, 357] on input "Seleccionar Archivo" at bounding box center [596, 356] width 245 height 18
type input "C:\fakepath\Bautista Chapo. Kine. Informe septiembre 2025.pdf"
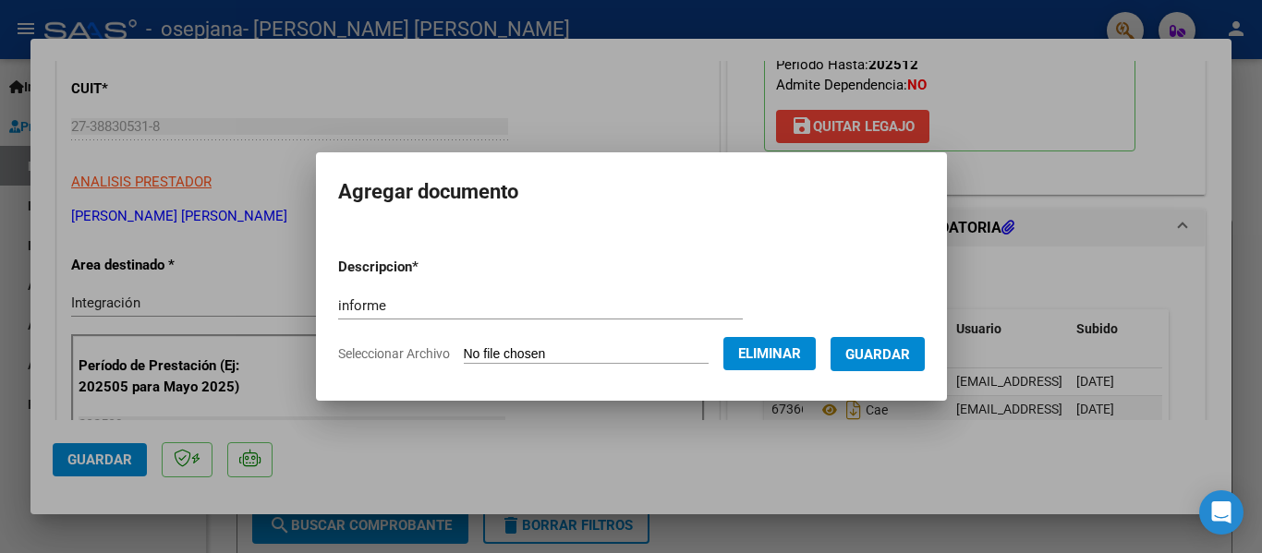
click at [900, 359] on span "Guardar" at bounding box center [877, 355] width 65 height 17
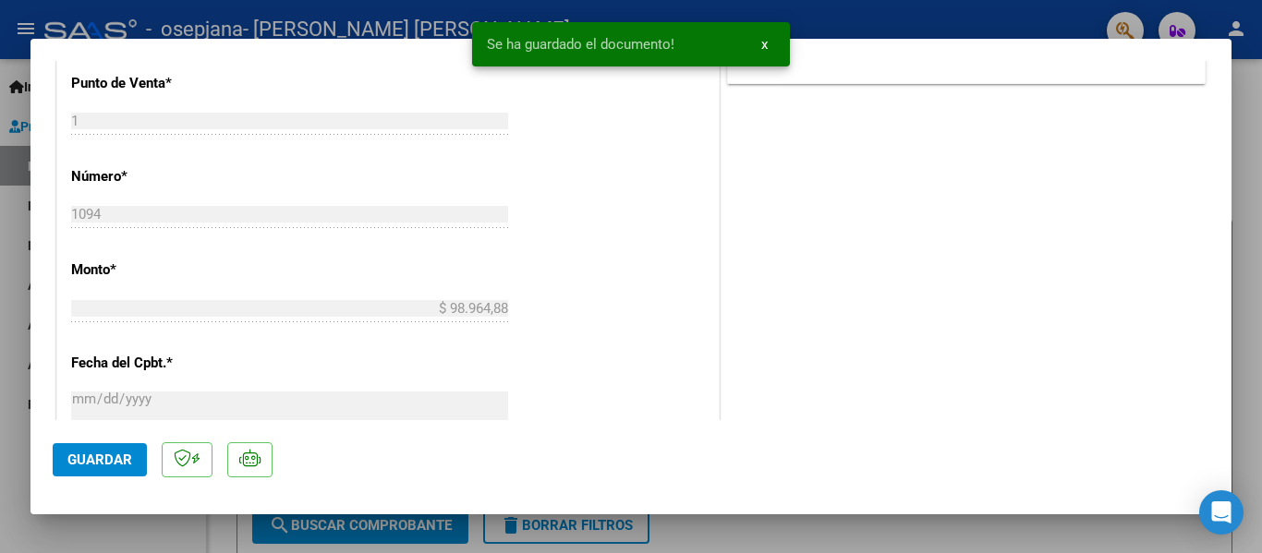
scroll to position [924, 0]
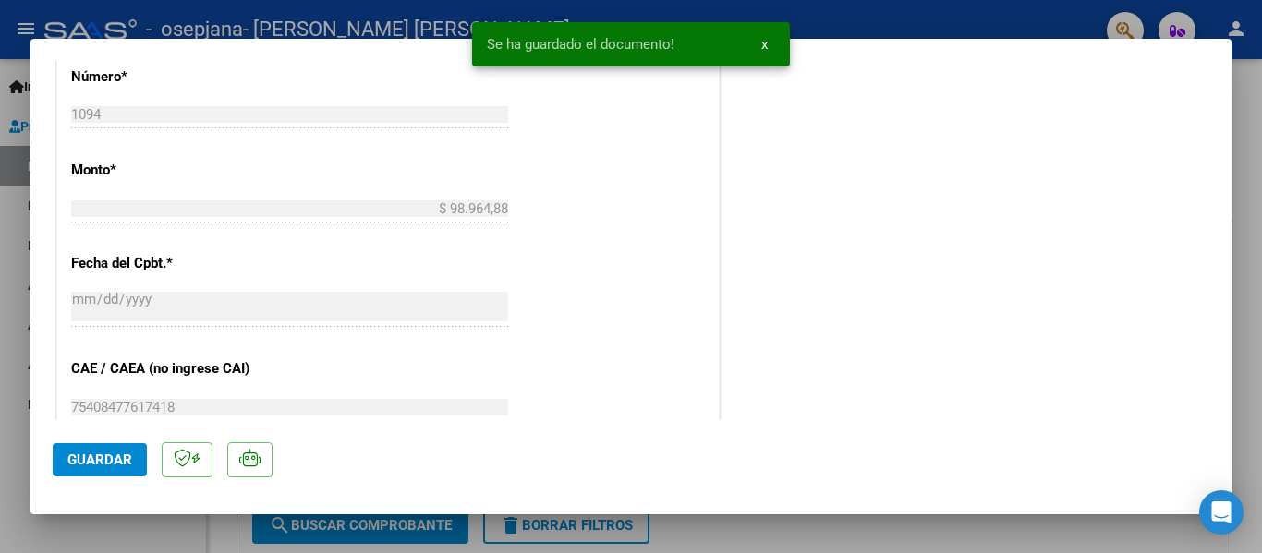
click at [118, 470] on button "Guardar" at bounding box center [100, 460] width 94 height 33
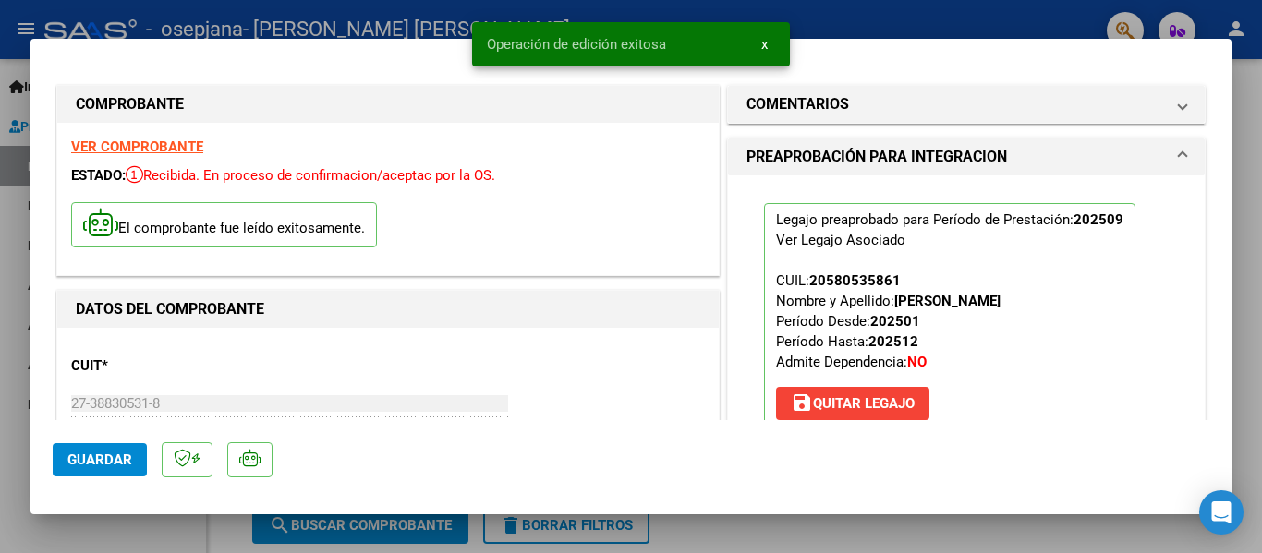
scroll to position [554, 0]
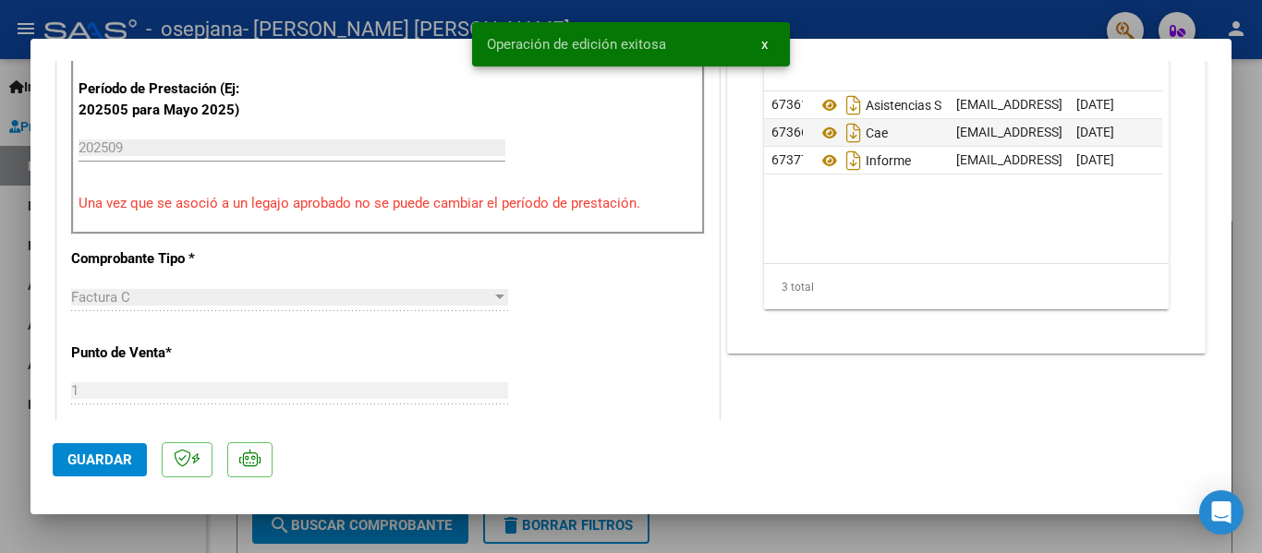
click at [911, 258] on div at bounding box center [631, 276] width 1262 height 553
type input "$ 0,00"
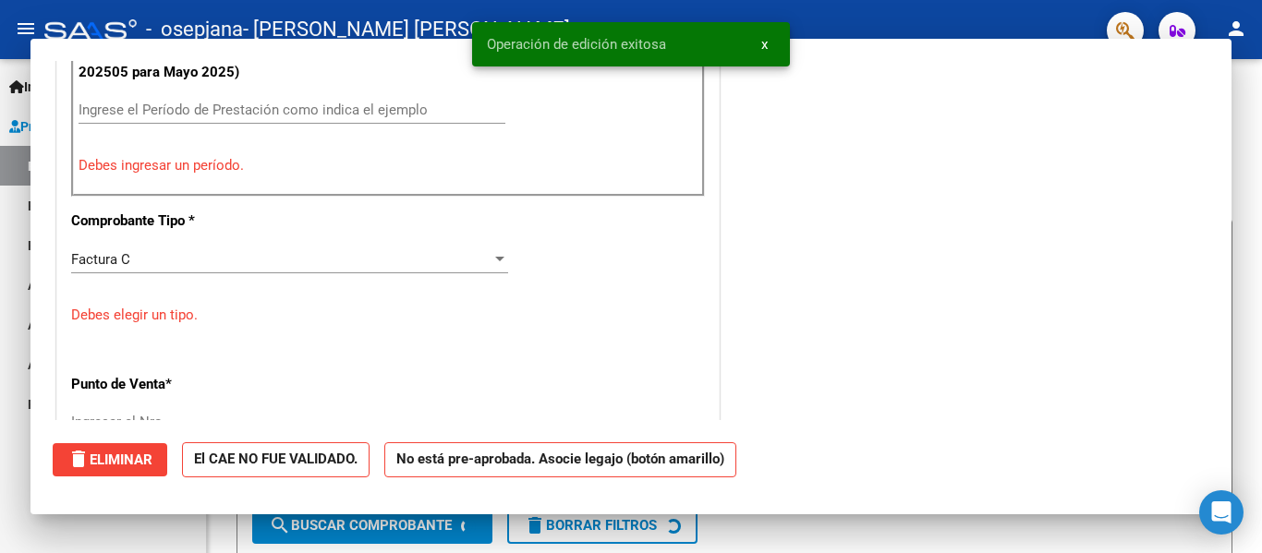
scroll to position [517, 0]
